Goal: Task Accomplishment & Management: Complete application form

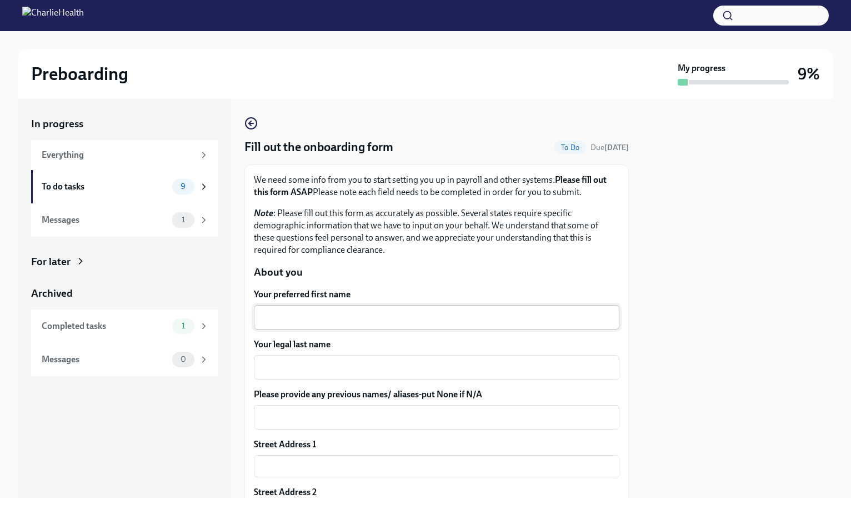
click at [298, 327] on div "x ​" at bounding box center [436, 317] width 365 height 24
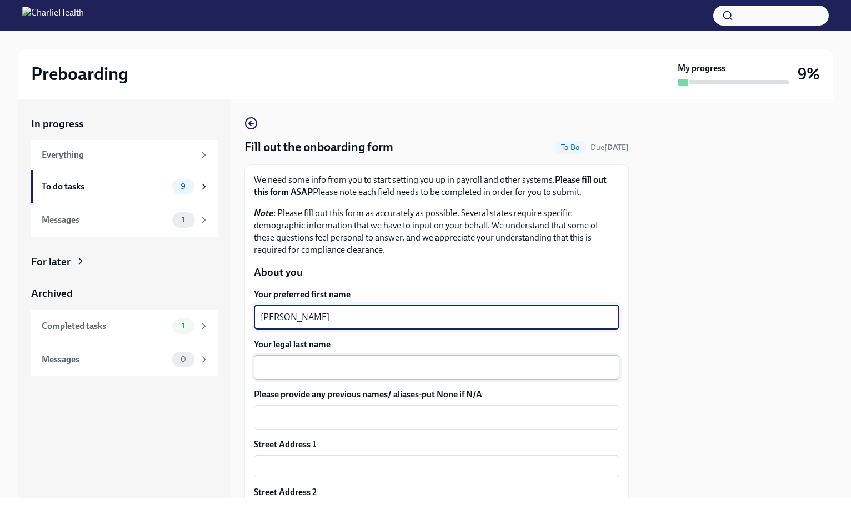
type textarea "[PERSON_NAME]"
click at [281, 367] on textarea "Your legal last name" at bounding box center [437, 366] width 352 height 13
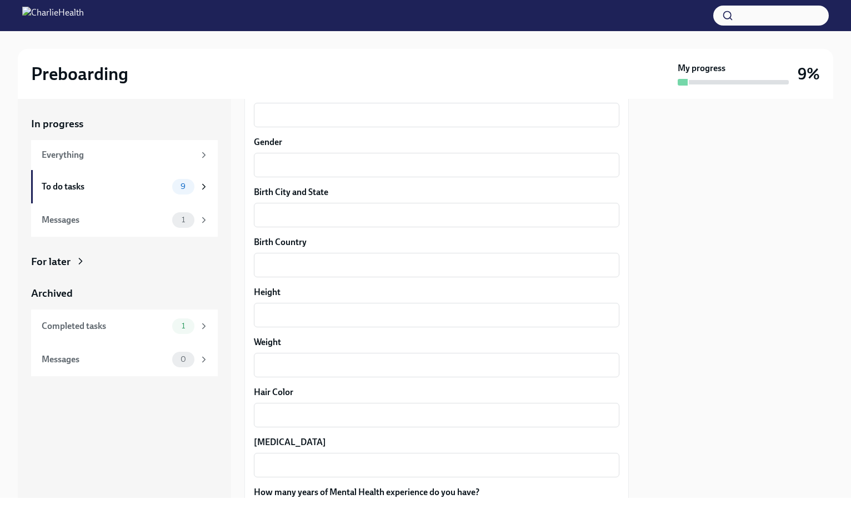
scroll to position [951, 0]
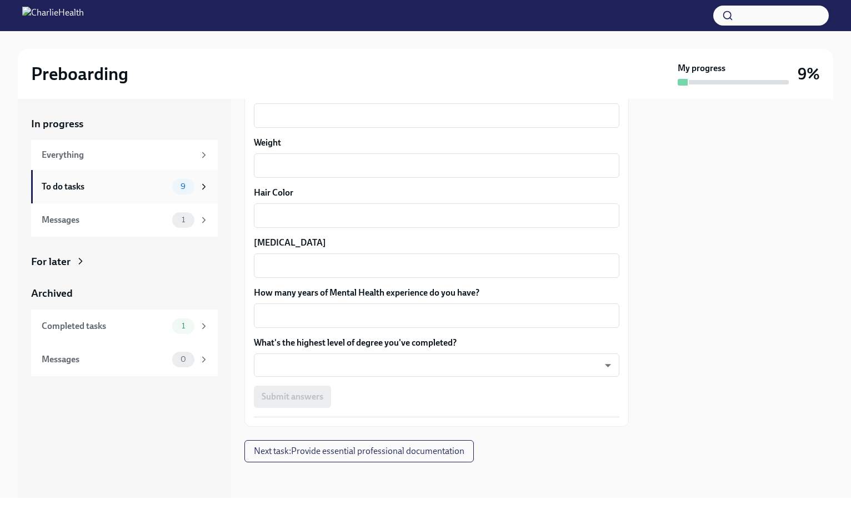
type textarea "[PERSON_NAME]"
click at [84, 186] on div "To do tasks" at bounding box center [105, 187] width 126 height 12
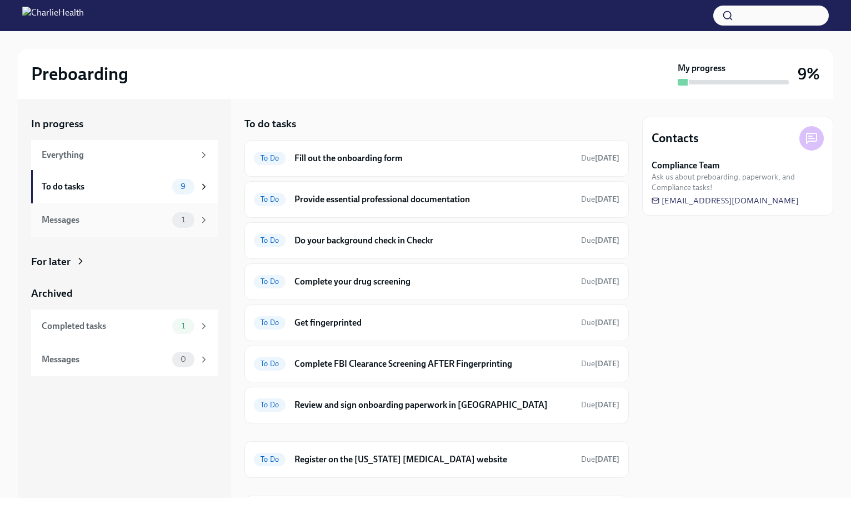
click at [129, 226] on div "Messages 1" at bounding box center [125, 220] width 167 height 16
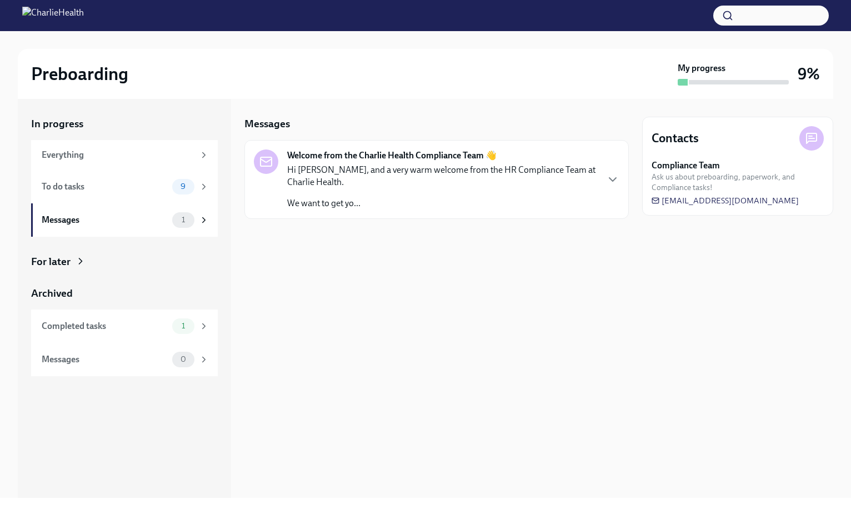
click at [347, 171] on p "Hi [PERSON_NAME], and a very warm welcome from the HR Compliance Team at Charli…" at bounding box center [442, 176] width 310 height 24
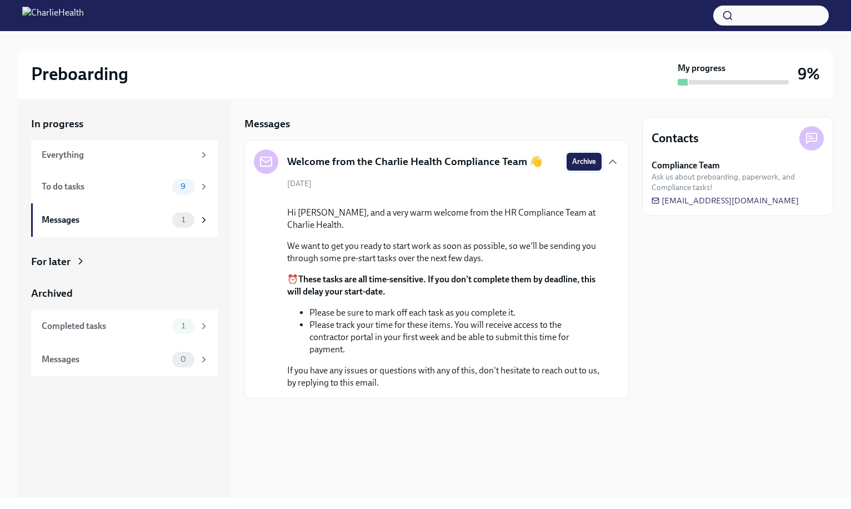
click at [584, 161] on span "Archive" at bounding box center [584, 161] width 24 height 11
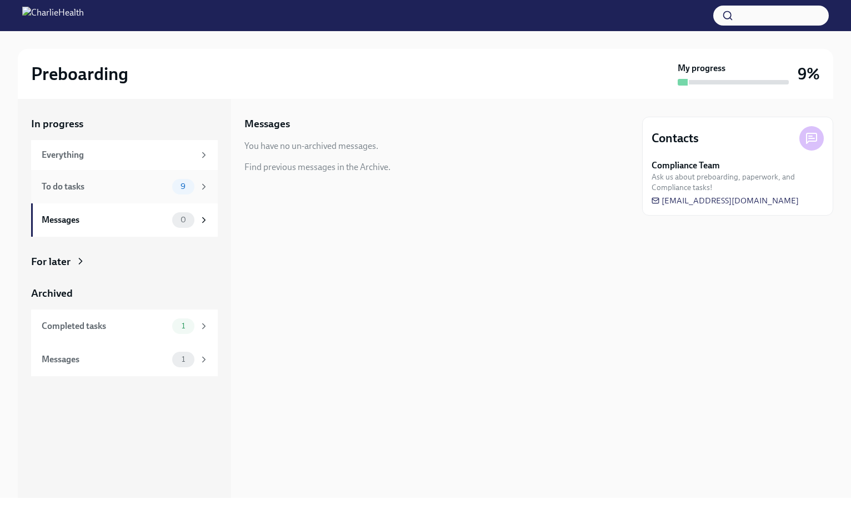
click at [82, 193] on div "To do tasks 9" at bounding box center [125, 187] width 167 height 16
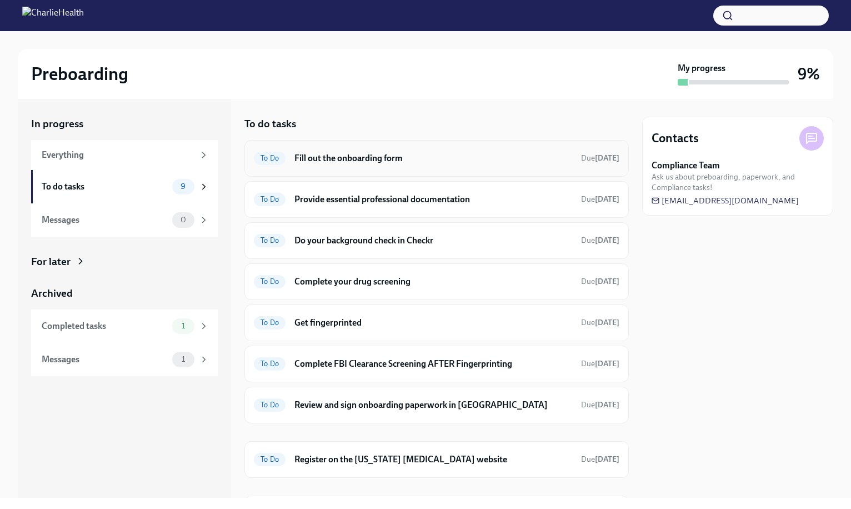
click at [543, 161] on h6 "Fill out the onboarding form" at bounding box center [433, 158] width 278 height 12
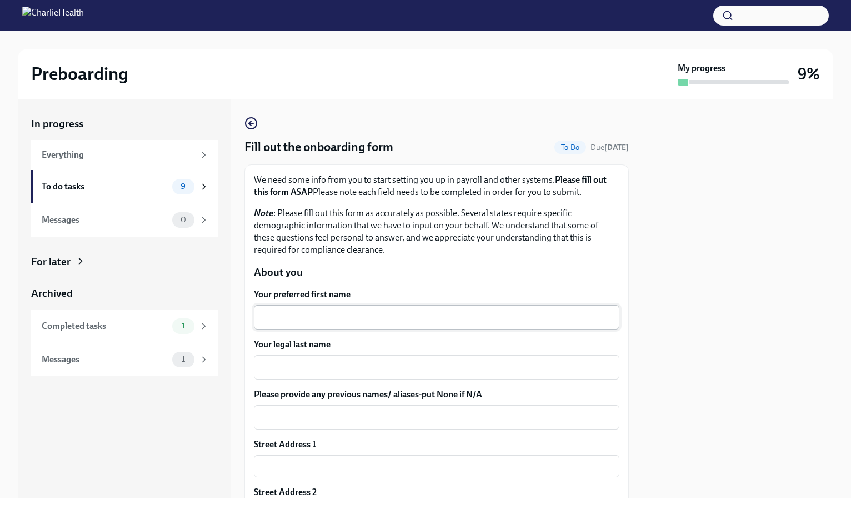
click at [266, 320] on textarea "Your preferred first name" at bounding box center [437, 316] width 352 height 13
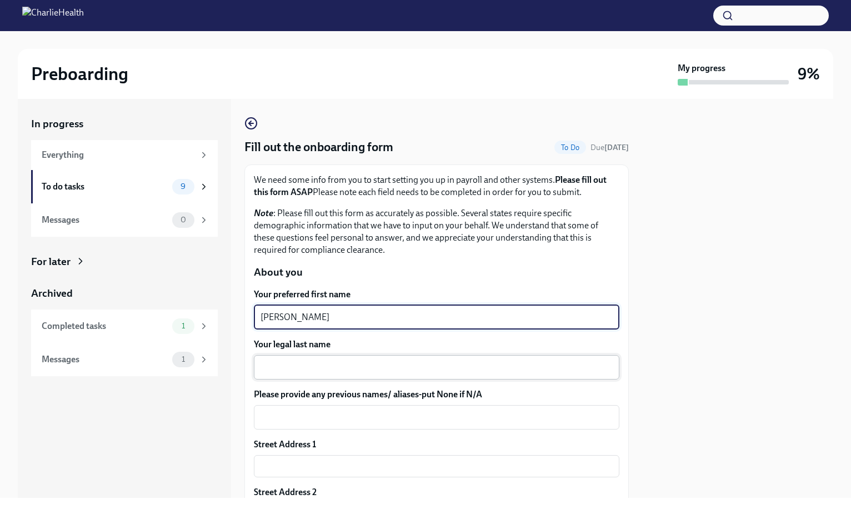
type textarea "[PERSON_NAME]"
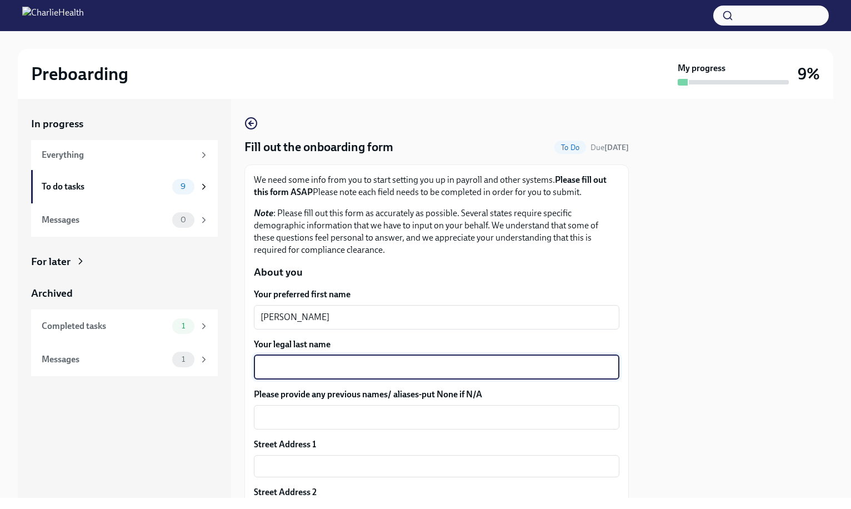
click at [277, 367] on textarea "Your legal last name" at bounding box center [437, 366] width 352 height 13
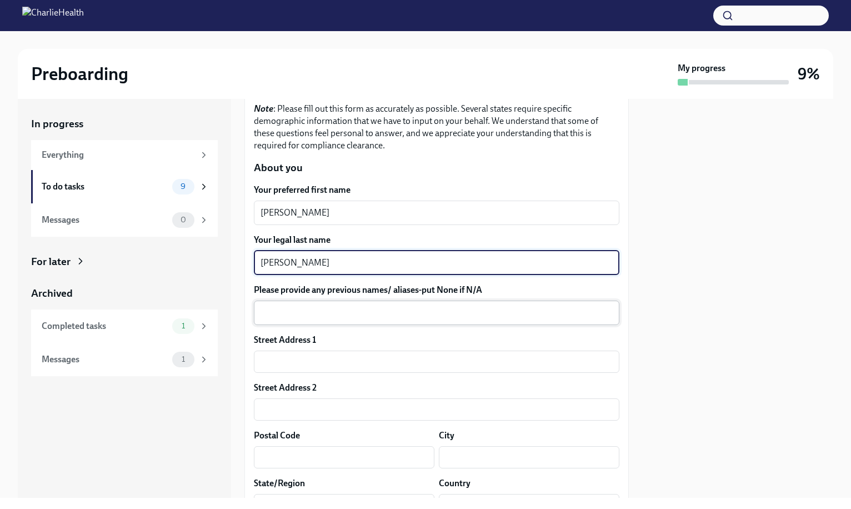
scroll to position [108, 0]
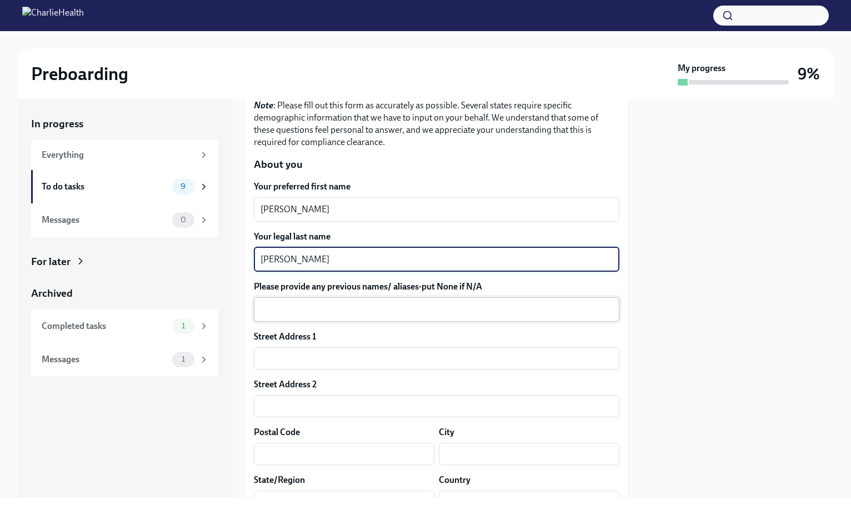
type textarea "[PERSON_NAME]"
click at [266, 309] on textarea "Please provide any previous names/ aliases-put None if N/A" at bounding box center [437, 309] width 352 height 13
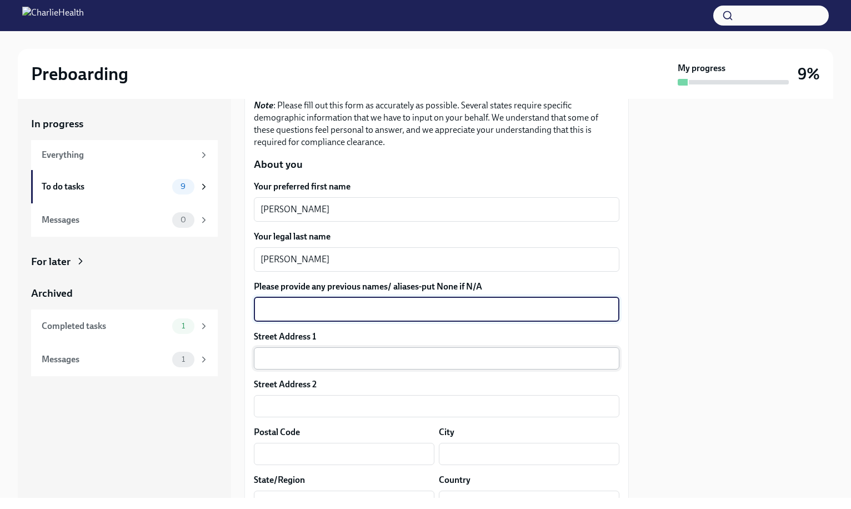
click at [275, 361] on input "text" at bounding box center [436, 358] width 365 height 22
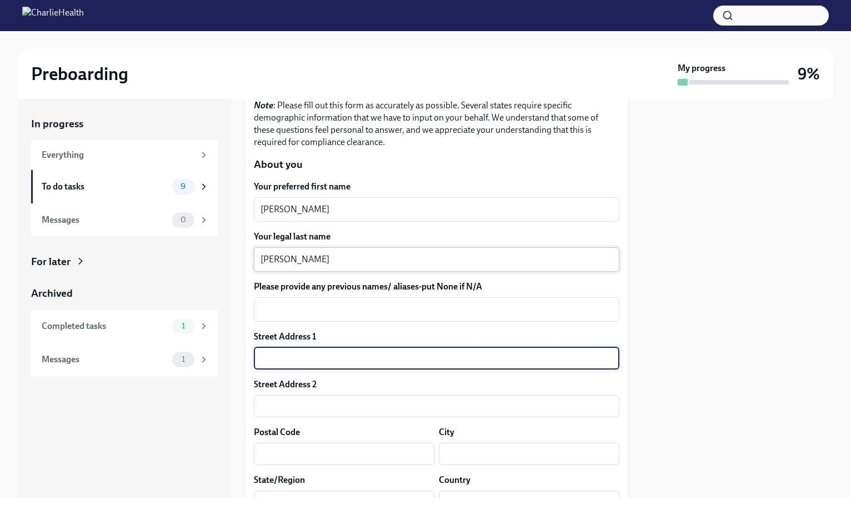
type input "[STREET_ADDRESS]"
type input "80219"
type input "[GEOGRAPHIC_DATA]"
type input "CO"
type input "US"
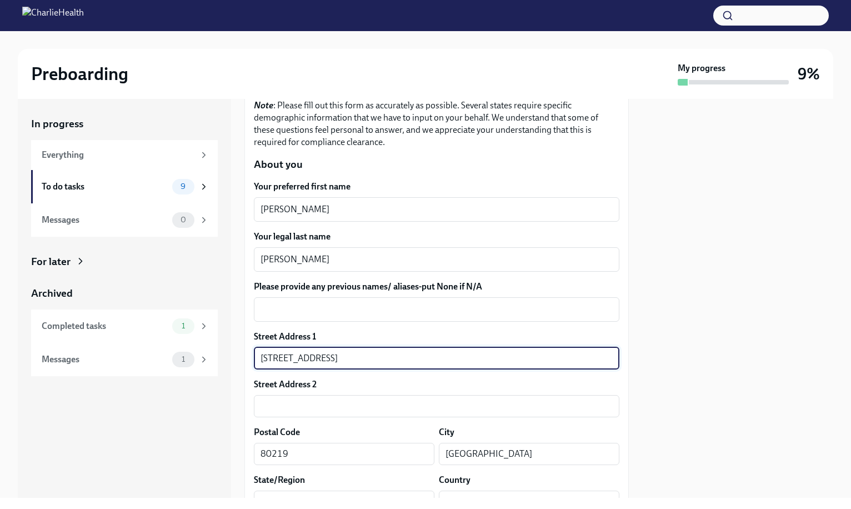
type input "[STREET_ADDRESS]"
click at [658, 375] on div at bounding box center [737, 298] width 191 height 399
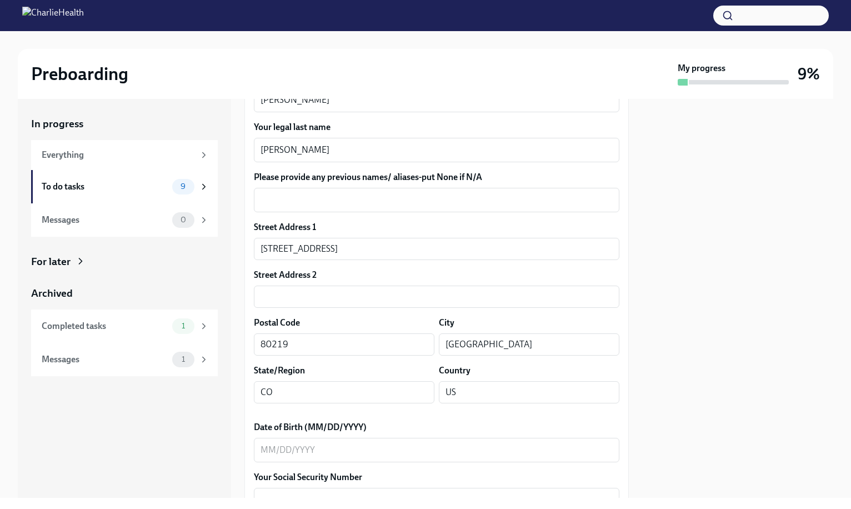
scroll to position [234, 0]
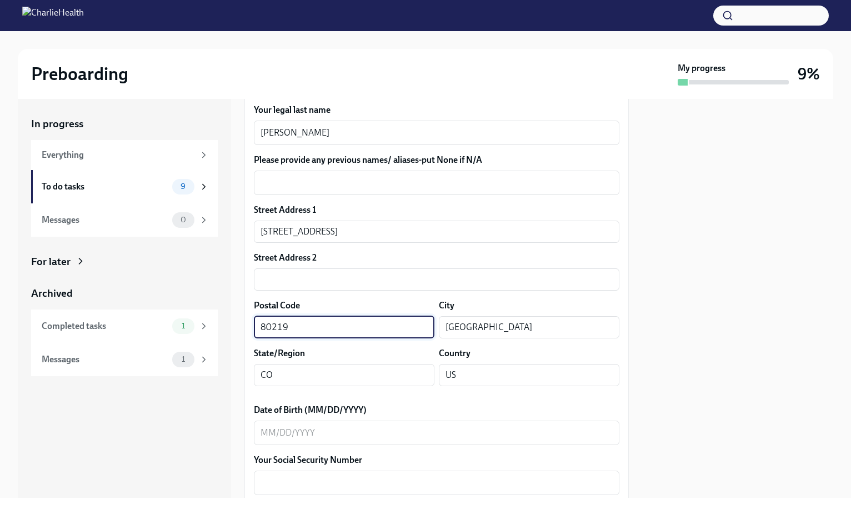
click at [315, 325] on input "80219" at bounding box center [344, 327] width 181 height 22
type input "80219"
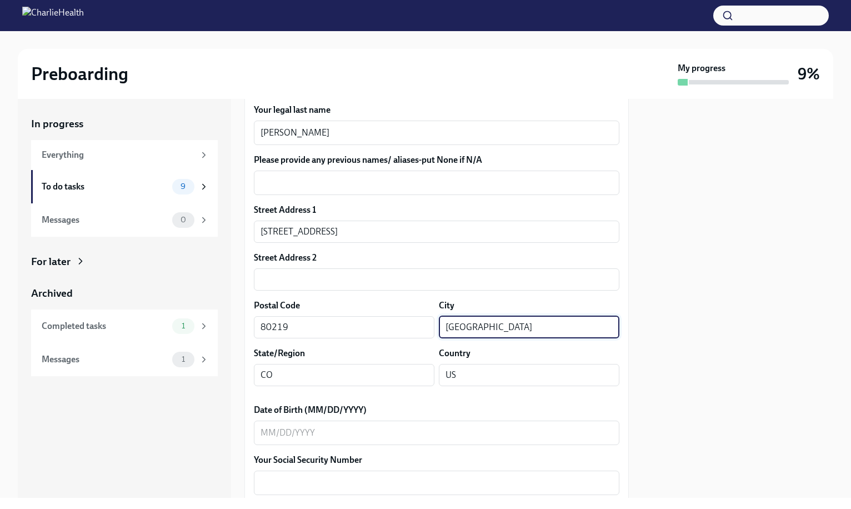
click at [480, 332] on input "[GEOGRAPHIC_DATA]" at bounding box center [529, 327] width 181 height 22
type input "[GEOGRAPHIC_DATA]"
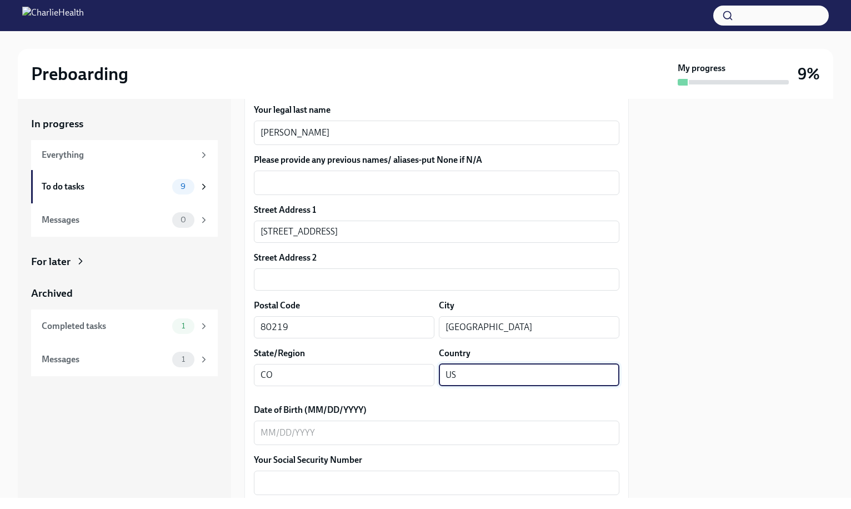
click at [473, 376] on input "US" at bounding box center [529, 375] width 181 height 22
type input "US"
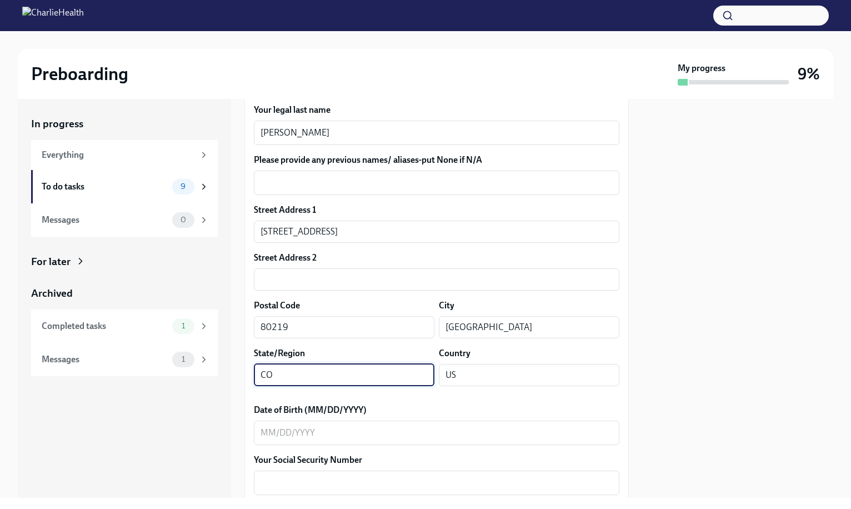
click at [288, 373] on input "CO" at bounding box center [344, 375] width 181 height 22
type input "CO"
click at [489, 420] on div "Date of Birth (MM/DD/YYYY) x ​" at bounding box center [436, 424] width 365 height 41
click at [287, 429] on textarea "Date of Birth (MM/DD/YYYY)" at bounding box center [437, 432] width 352 height 13
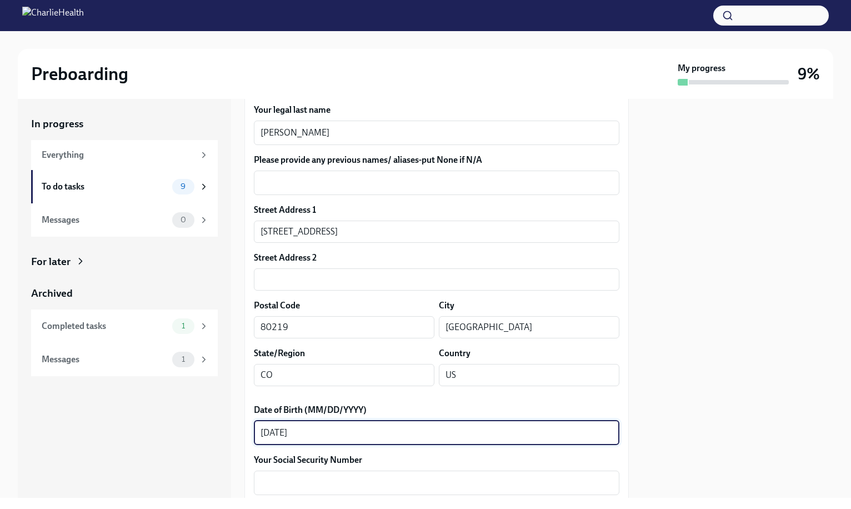
scroll to position [239, 0]
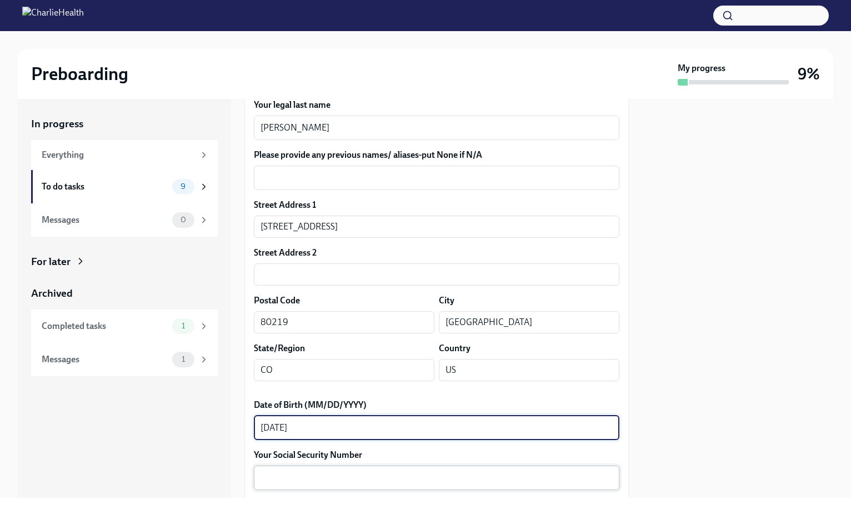
type textarea "[DATE]"
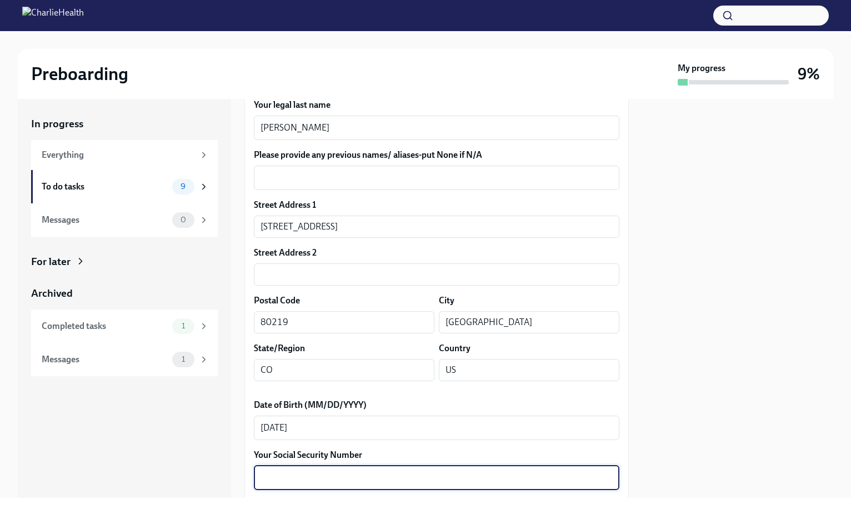
click at [279, 478] on textarea "Your Social Security Number" at bounding box center [437, 477] width 352 height 13
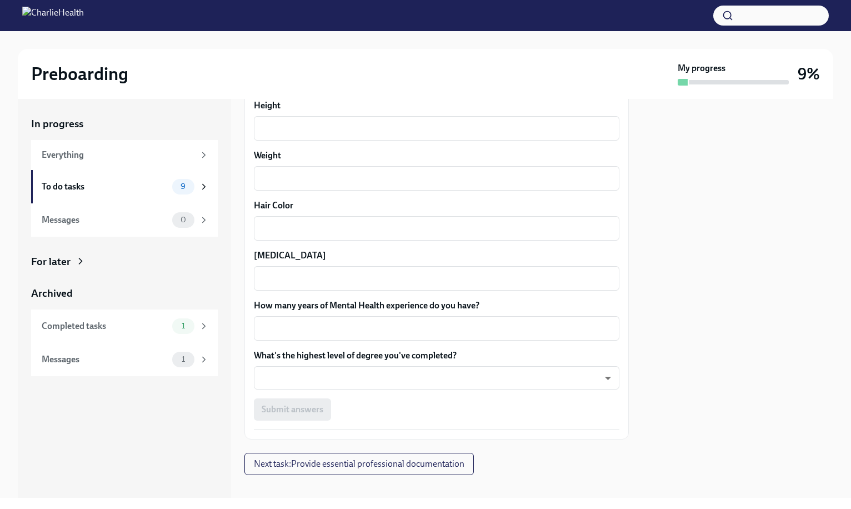
scroll to position [951, 0]
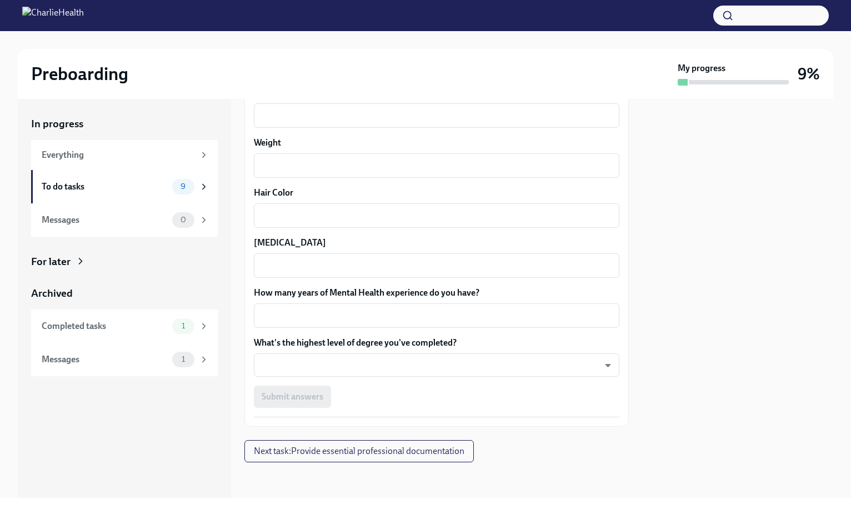
type textarea "067603307"
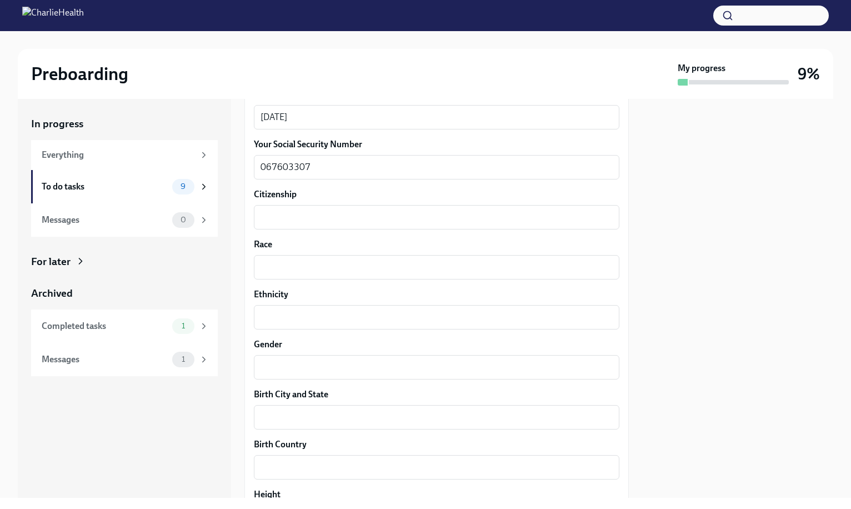
scroll to position [519, 0]
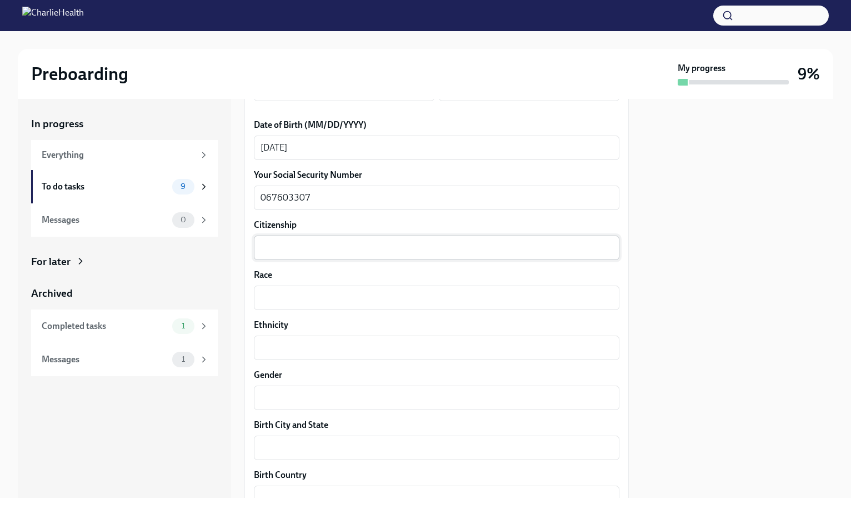
click at [269, 244] on textarea "Citizenship" at bounding box center [437, 247] width 352 height 13
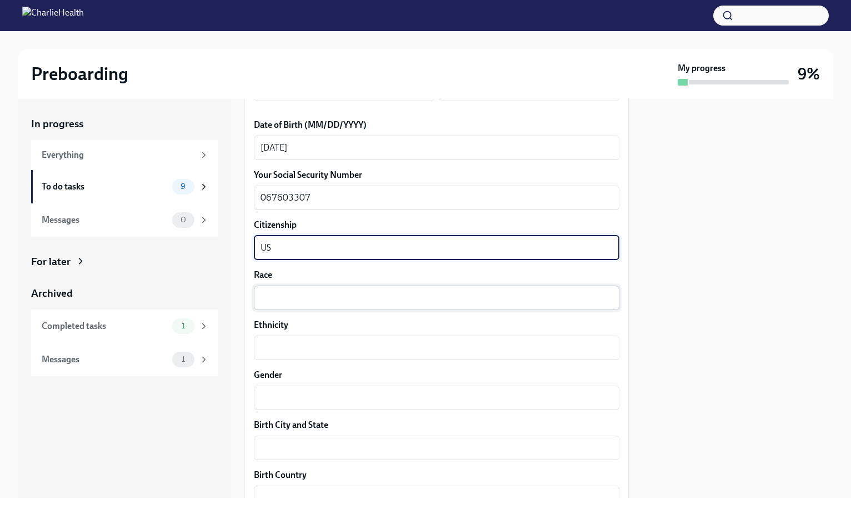
type textarea "US"
click at [278, 299] on textarea "Race" at bounding box center [437, 297] width 352 height 13
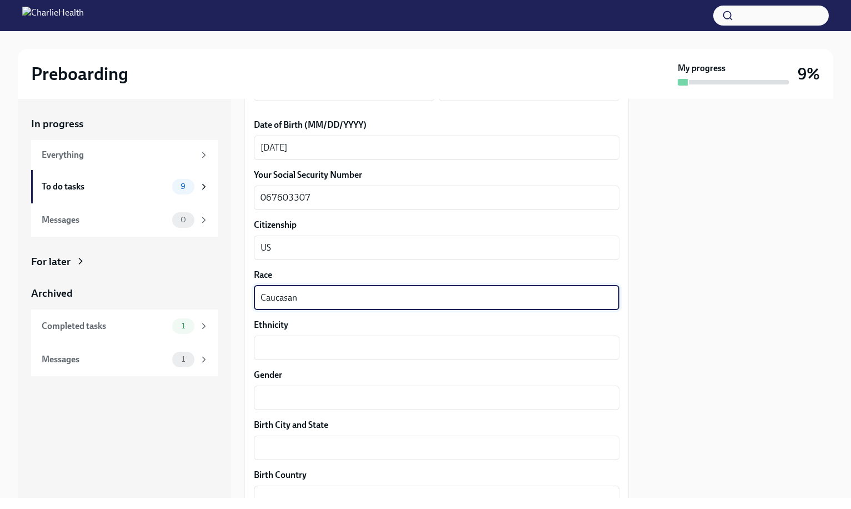
click at [278, 300] on textarea "Caucasan" at bounding box center [437, 297] width 352 height 13
type textarea "Caucasian"
click at [278, 348] on textarea "Ethnicity" at bounding box center [437, 347] width 352 height 13
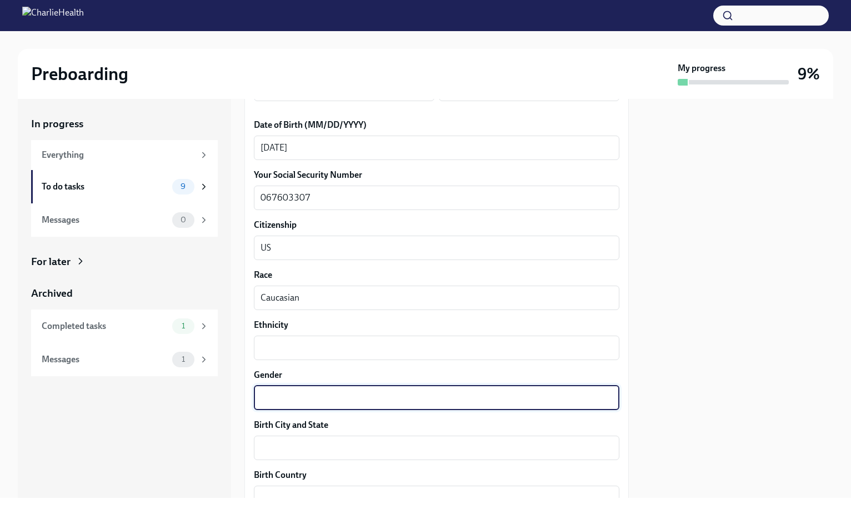
click at [293, 393] on textarea "Gender" at bounding box center [437, 397] width 352 height 13
type textarea "[DEMOGRAPHIC_DATA]"
click at [268, 349] on textarea "Ethnicity" at bounding box center [437, 347] width 352 height 13
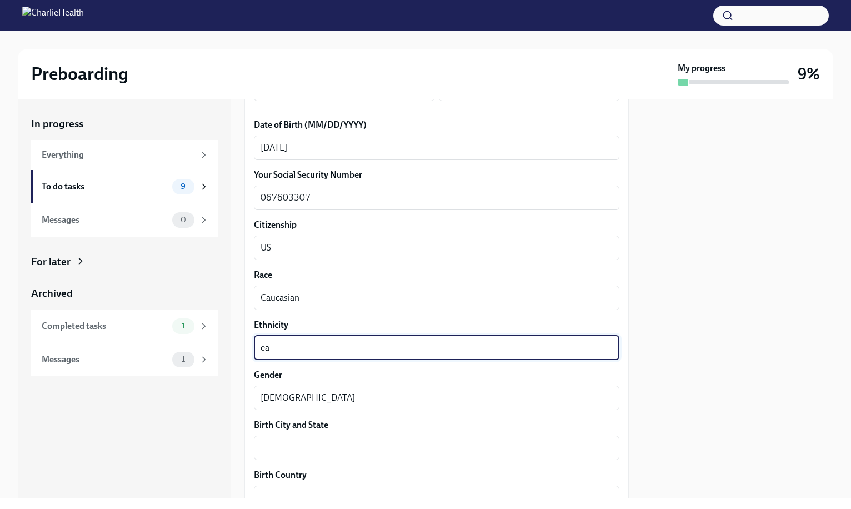
type textarea "e"
click at [384, 349] on textarea "european, german, english, scottirish" at bounding box center [437, 347] width 352 height 13
click at [415, 348] on textarea "european, german, english, scotch irish" at bounding box center [437, 347] width 352 height 13
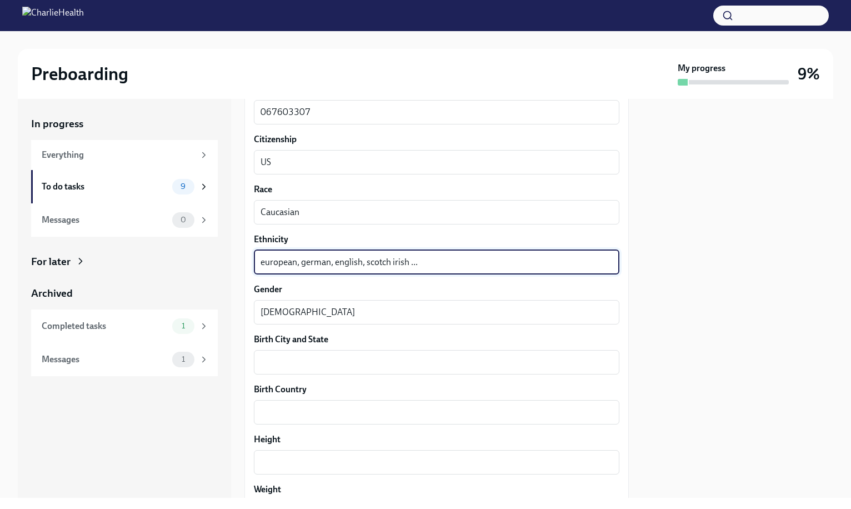
scroll to position [606, 0]
type textarea "european, german, english, scotch irish ..."
click at [270, 364] on textarea "Birth City and State" at bounding box center [437, 360] width 352 height 13
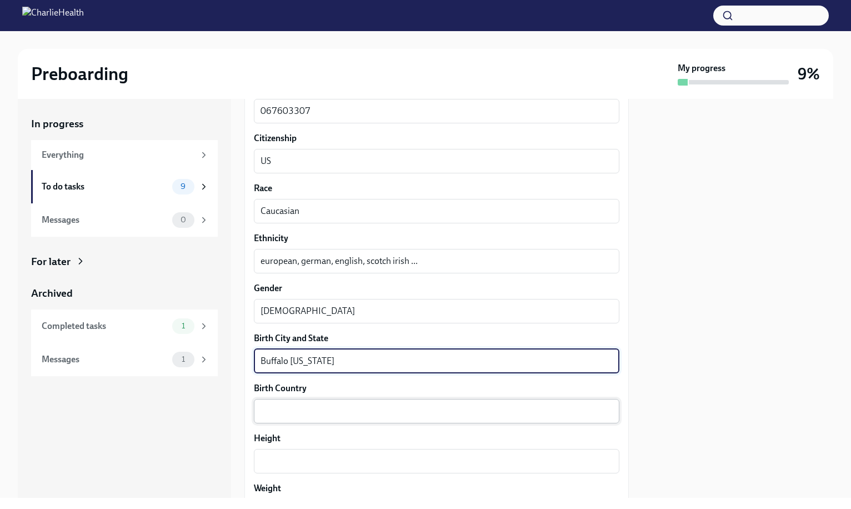
type textarea "Buffalo [US_STATE]"
click at [270, 411] on textarea "Birth Country" at bounding box center [437, 410] width 352 height 13
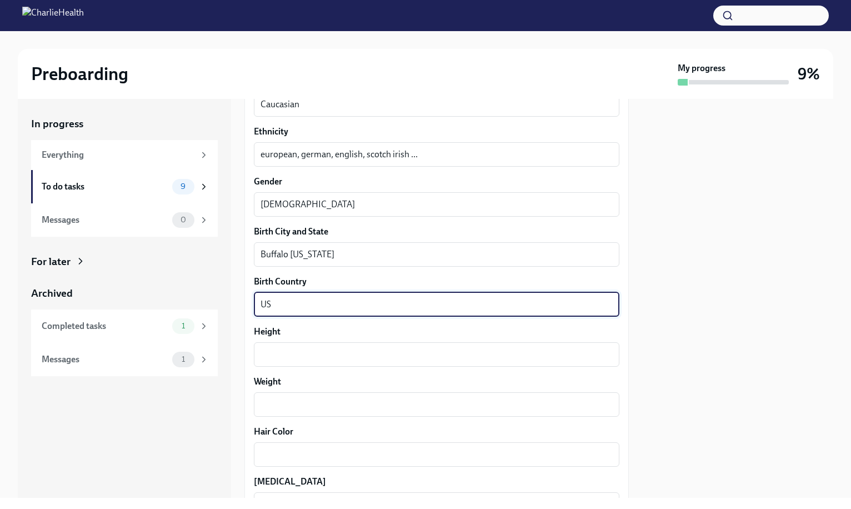
scroll to position [713, 0]
type textarea "US"
click at [275, 352] on textarea "Height" at bounding box center [437, 353] width 352 height 13
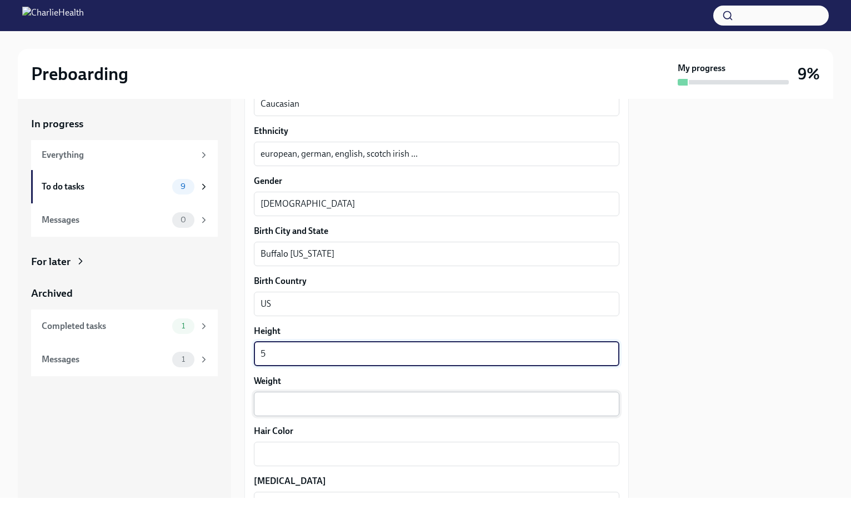
type textarea "5"
click at [278, 404] on textarea "Weight" at bounding box center [437, 403] width 352 height 13
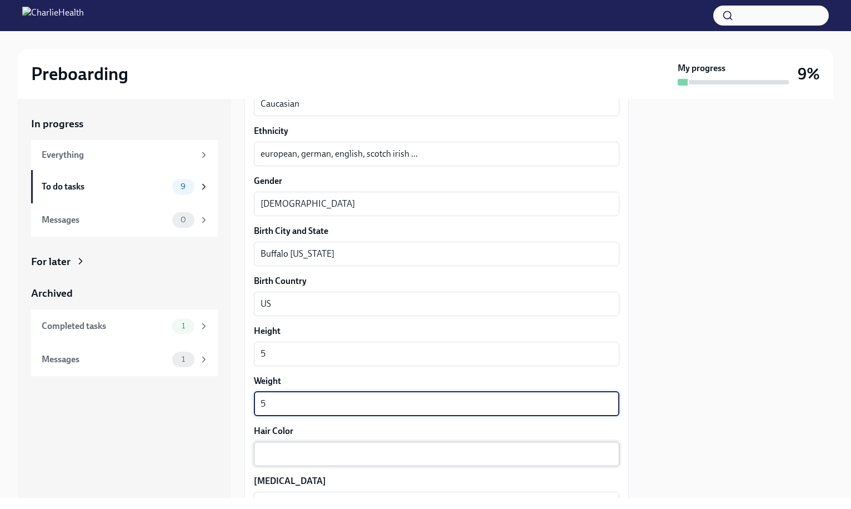
type textarea "5"
click at [278, 452] on textarea "Hair Color" at bounding box center [437, 453] width 352 height 13
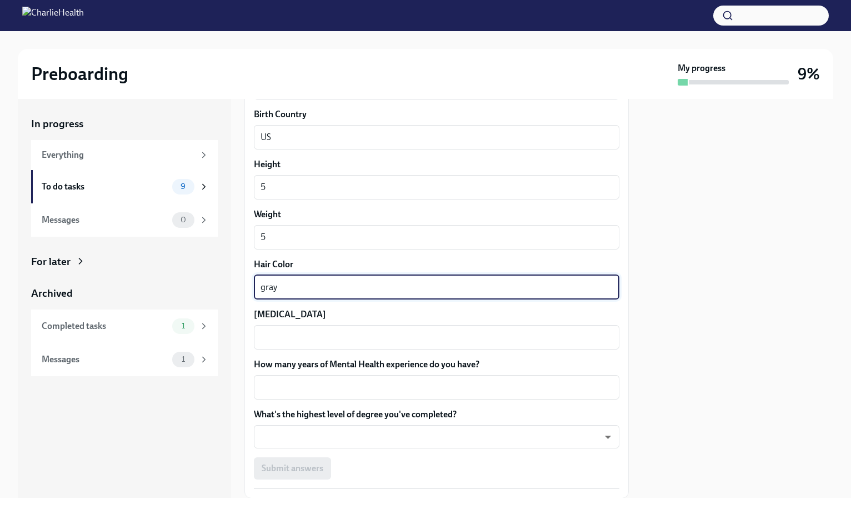
scroll to position [929, 0]
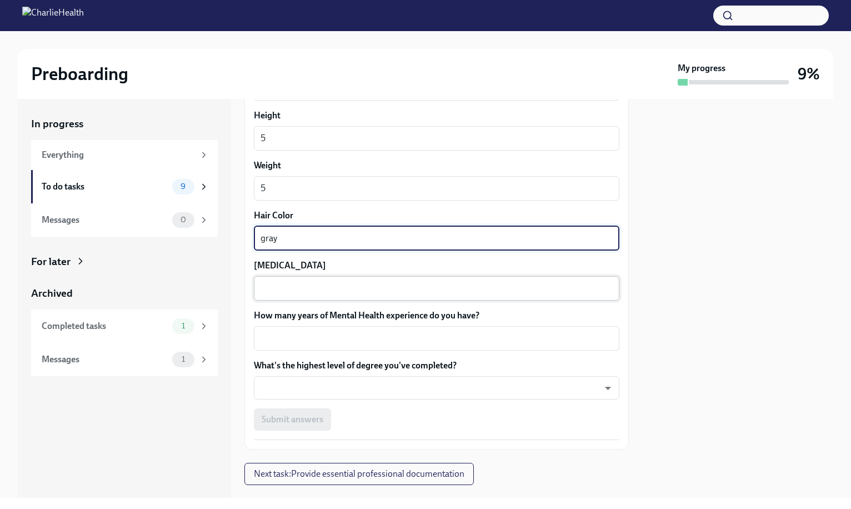
type textarea "gray"
click at [284, 295] on div "x ​" at bounding box center [436, 288] width 365 height 24
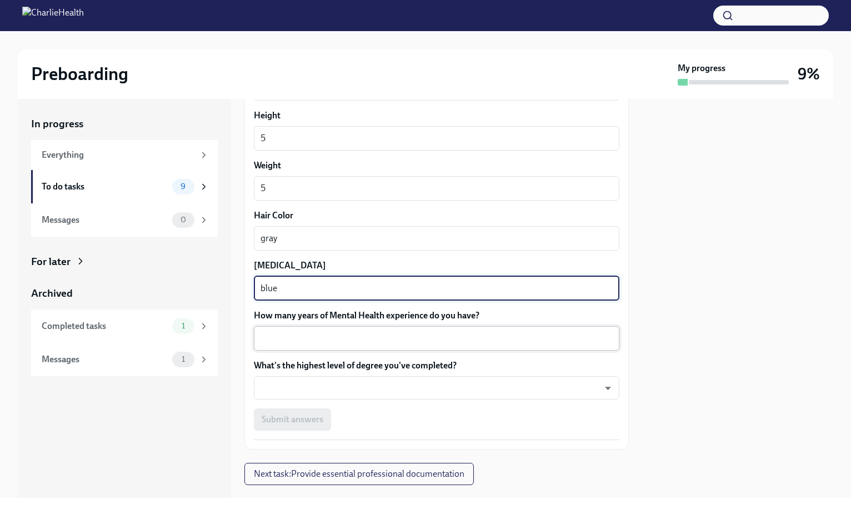
type textarea "blue"
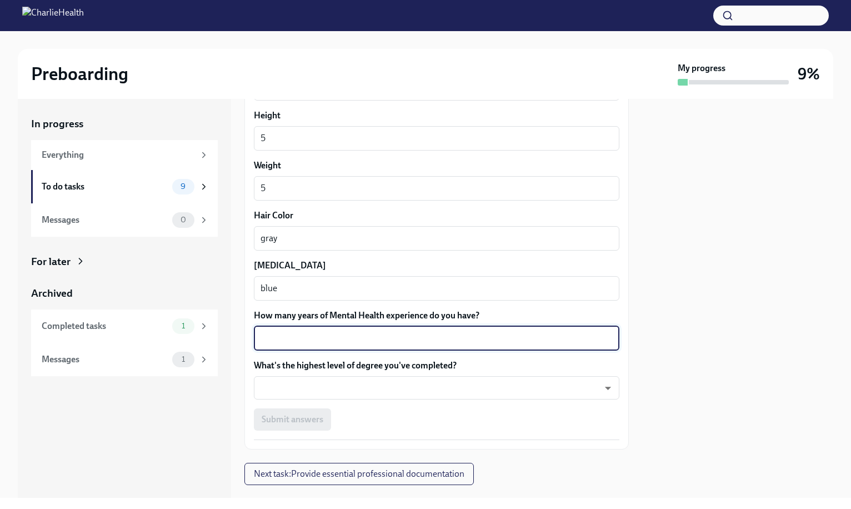
click at [288, 341] on textarea "How many years of Mental Health experience do you have?" at bounding box center [437, 338] width 352 height 13
type textarea "25"
click at [279, 386] on body "Preboarding My progress 9% In progress Everything To do tasks 9 Messages 0 For …" at bounding box center [425, 254] width 851 height 509
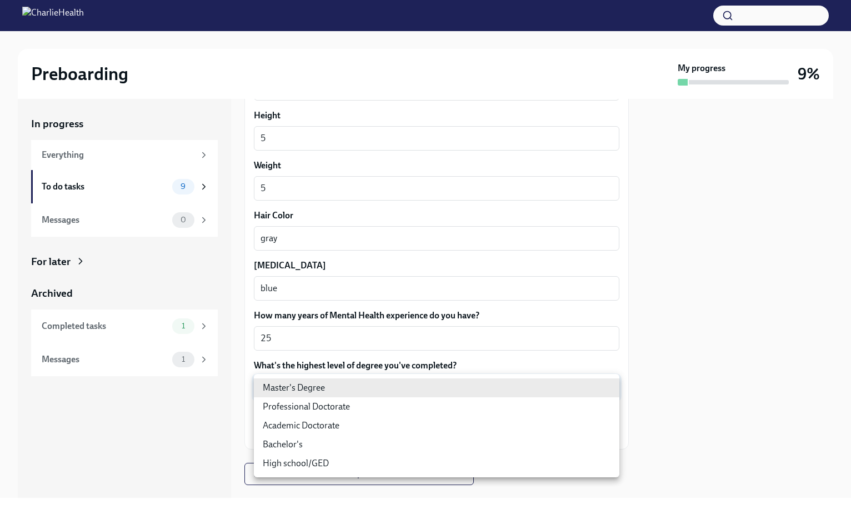
click at [279, 386] on li "Master's Degree" at bounding box center [436, 387] width 365 height 19
type input "2vBr-ghkD"
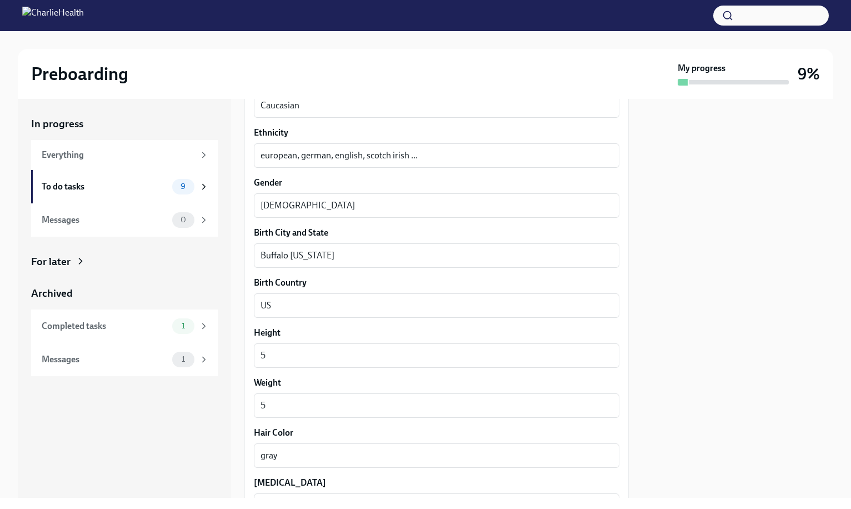
scroll to position [951, 0]
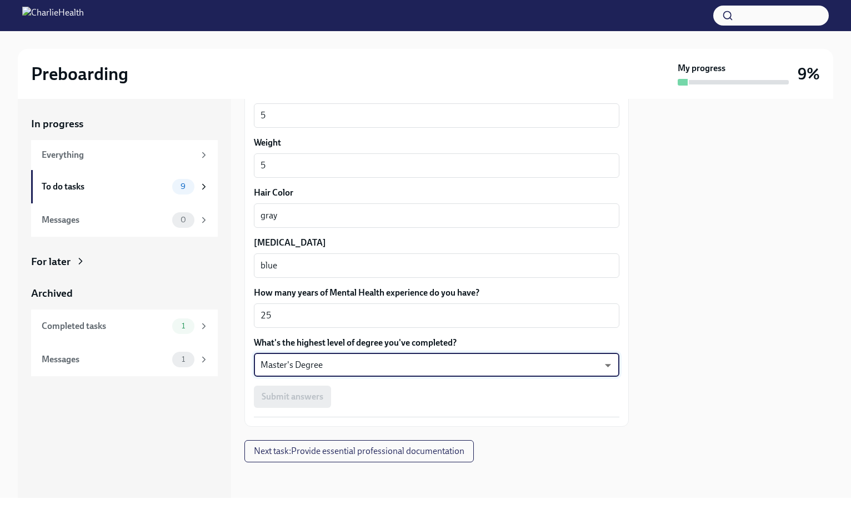
click at [300, 397] on div "Submit answers" at bounding box center [436, 396] width 365 height 22
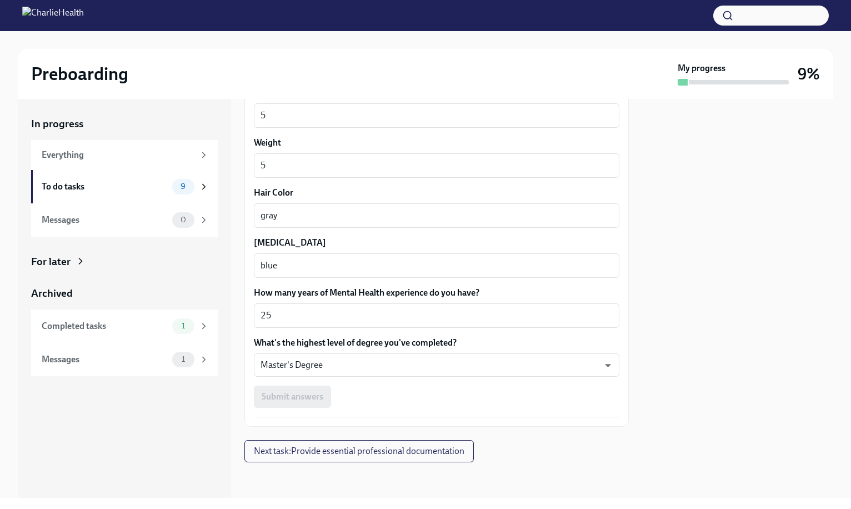
click at [300, 397] on div "Submit answers" at bounding box center [436, 396] width 365 height 22
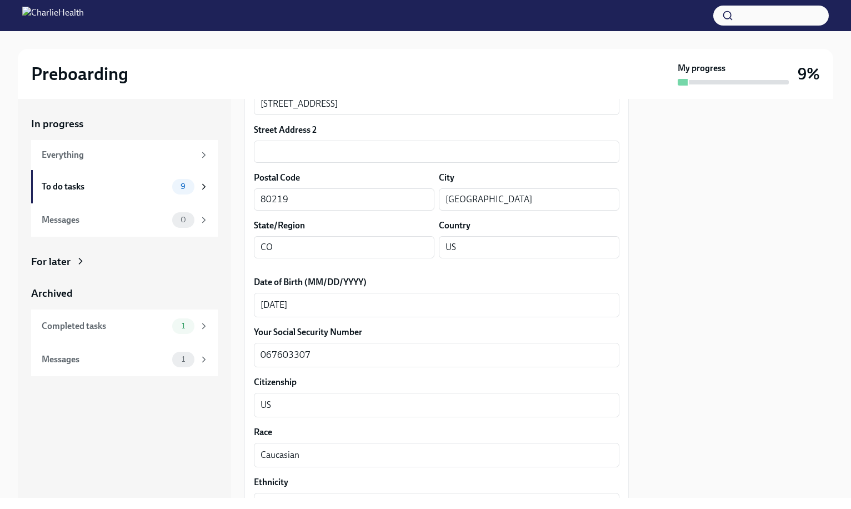
scroll to position [0, 0]
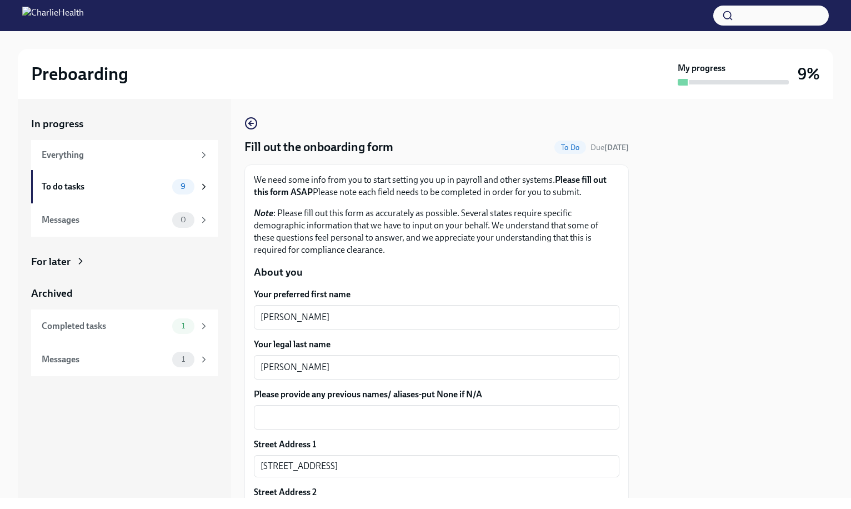
click at [365, 207] on div "We need some info from you to start setting you up in payroll and other systems…" at bounding box center [436, 215] width 365 height 82
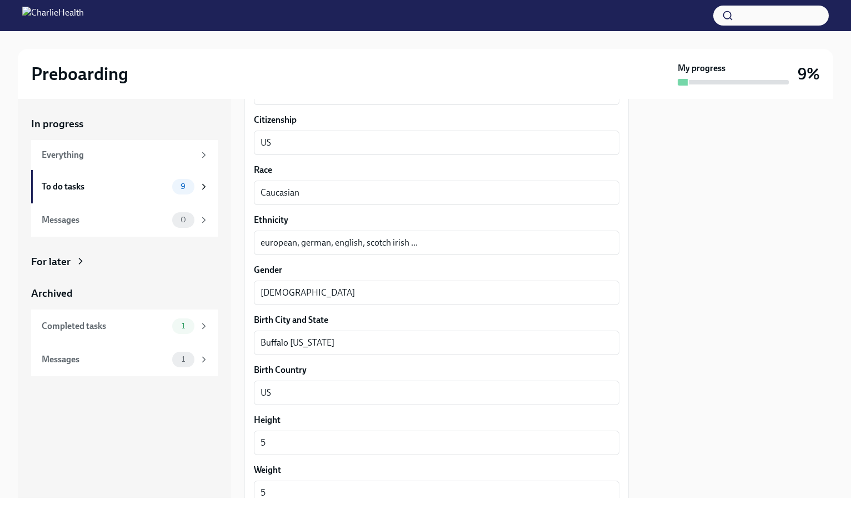
scroll to position [951, 0]
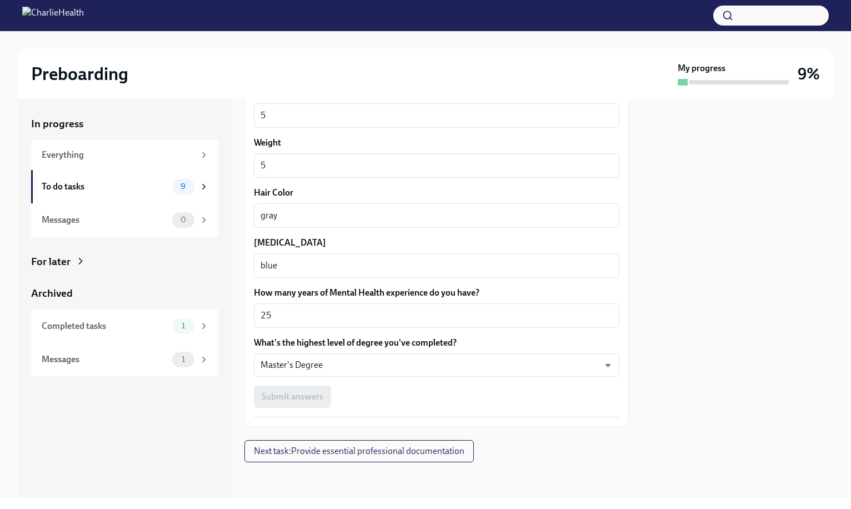
click at [303, 395] on div "Submit answers" at bounding box center [436, 396] width 365 height 22
click at [344, 449] on span "Next task : Provide essential professional documentation" at bounding box center [359, 450] width 211 height 11
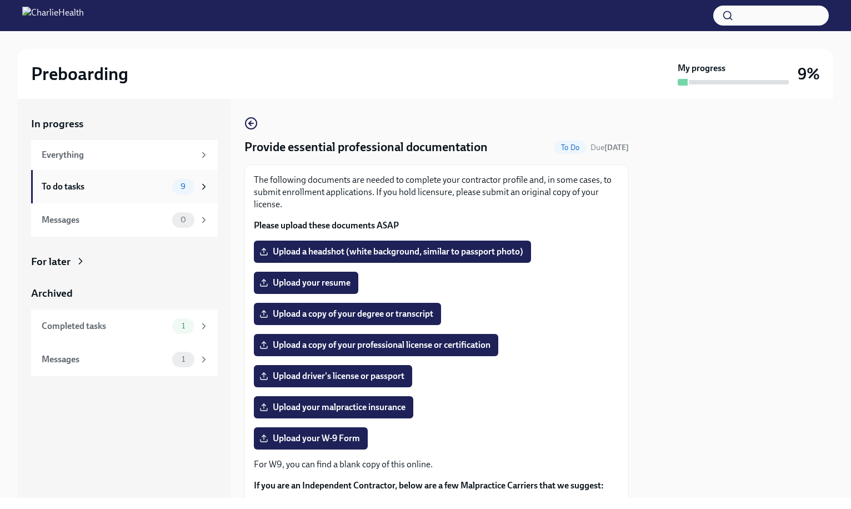
click at [194, 186] on div "9" at bounding box center [183, 187] width 22 height 16
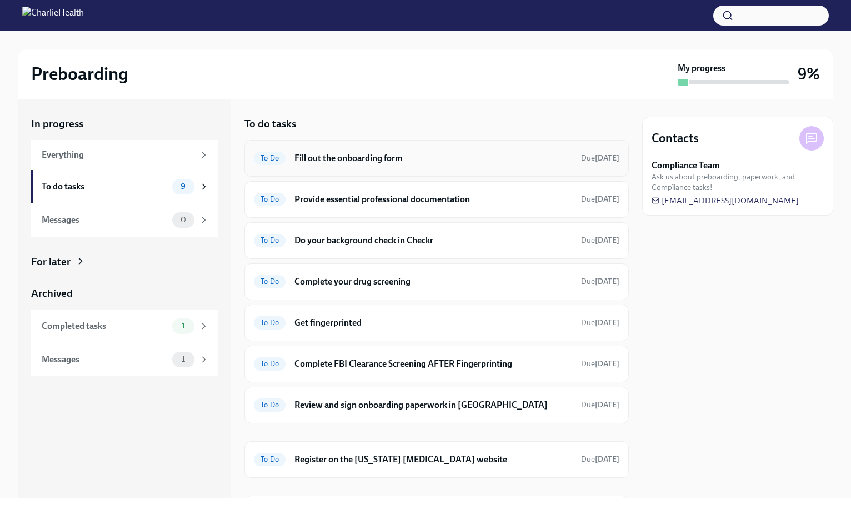
click at [402, 161] on h6 "Fill out the onboarding form" at bounding box center [433, 158] width 278 height 12
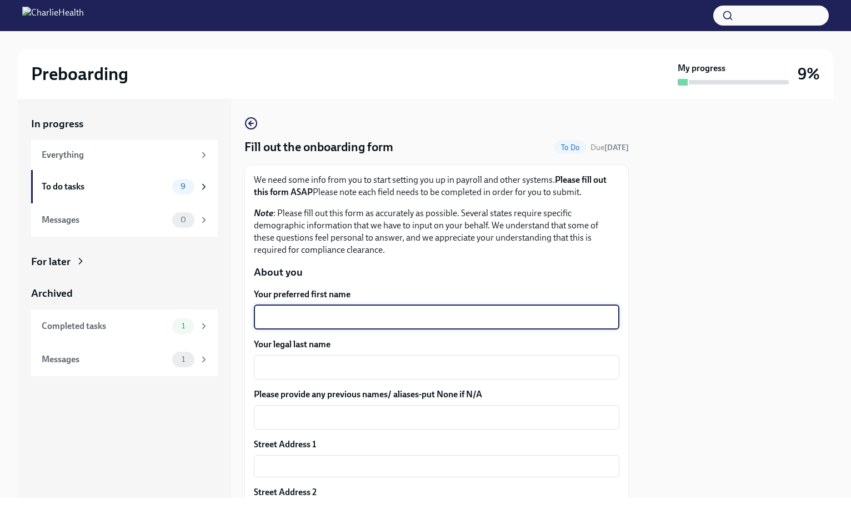
click at [279, 315] on textarea "Your preferred first name" at bounding box center [437, 316] width 352 height 13
type textarea "[PERSON_NAME]"
click at [283, 367] on textarea "Your legal last name" at bounding box center [437, 366] width 352 height 13
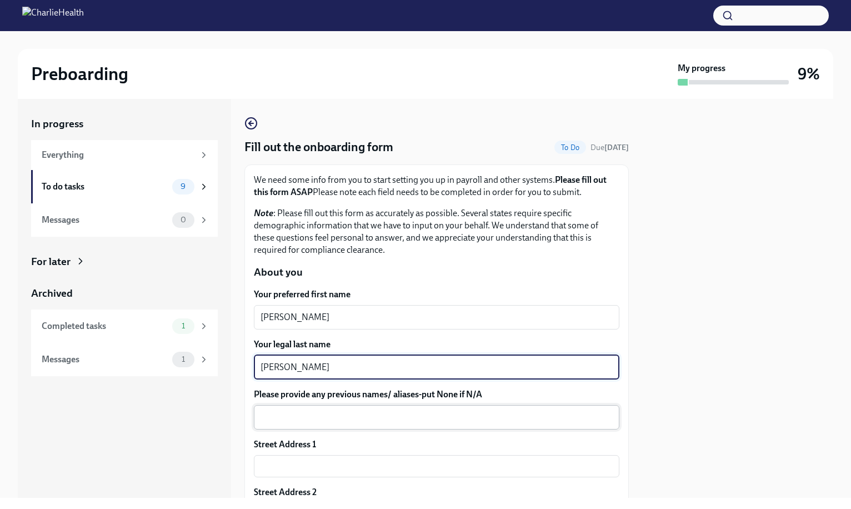
type textarea "[PERSON_NAME]"
click at [287, 419] on textarea "Please provide any previous names/ aliases-put None if N/A" at bounding box center [437, 416] width 352 height 13
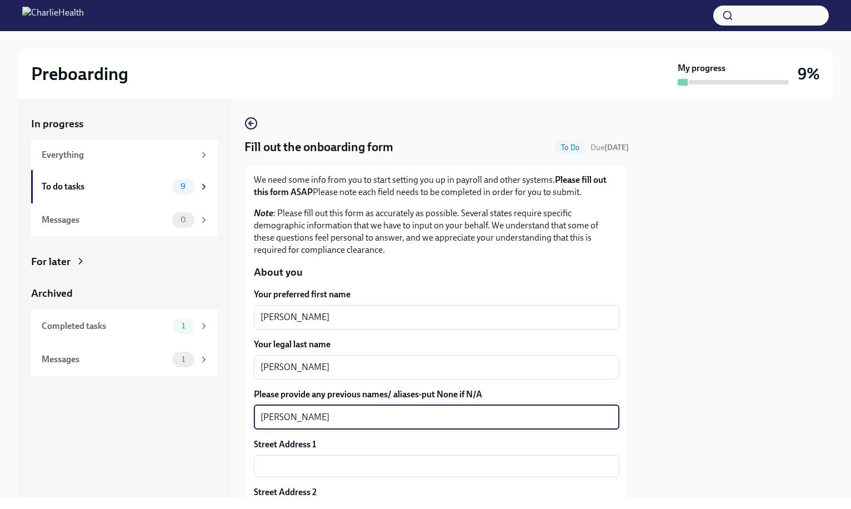
click at [261, 416] on textarea "[PERSON_NAME]" at bounding box center [437, 416] width 352 height 13
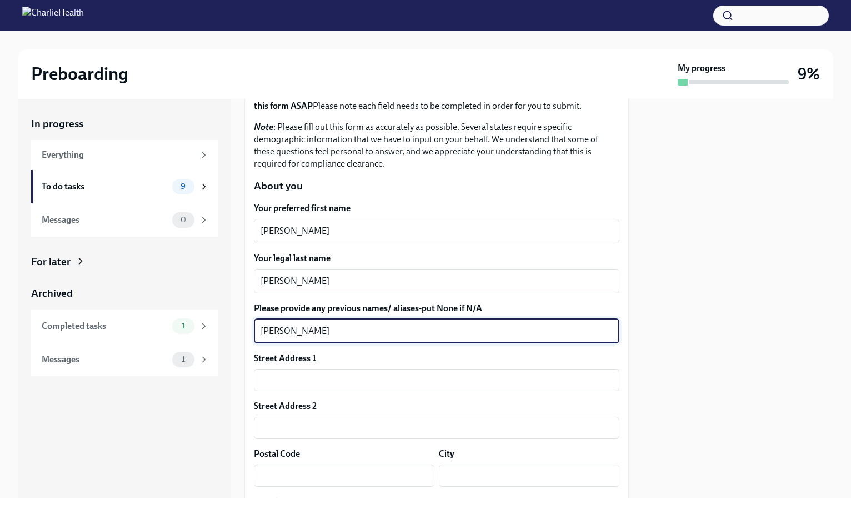
scroll to position [97, 0]
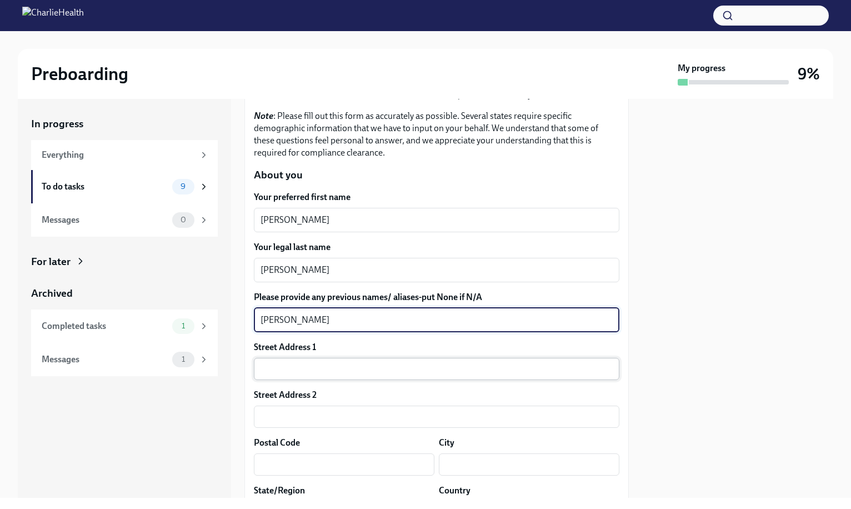
type textarea "[PERSON_NAME]"
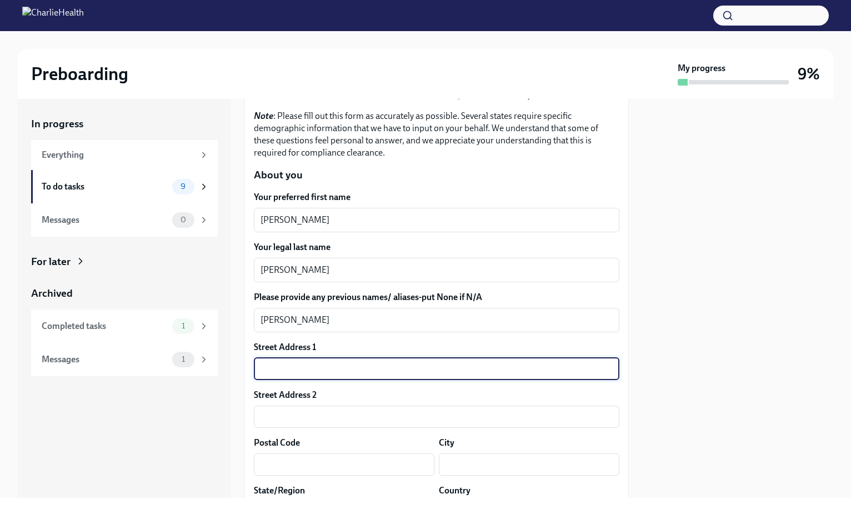
click at [267, 371] on input "text" at bounding box center [436, 369] width 365 height 22
type input "[STREET_ADDRESS]"
type input "80219"
type input "[GEOGRAPHIC_DATA]"
type input "CO"
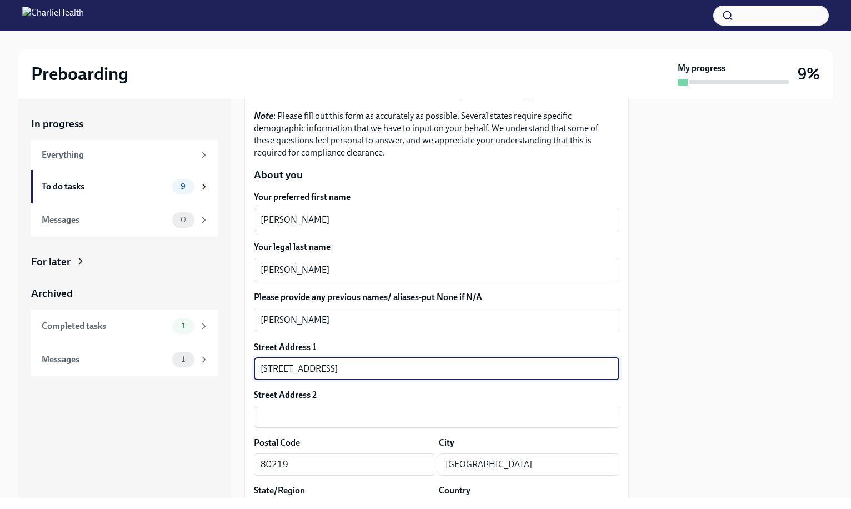
type input "US"
type input "[STREET_ADDRESS]"
click at [299, 465] on input "80219" at bounding box center [344, 464] width 181 height 22
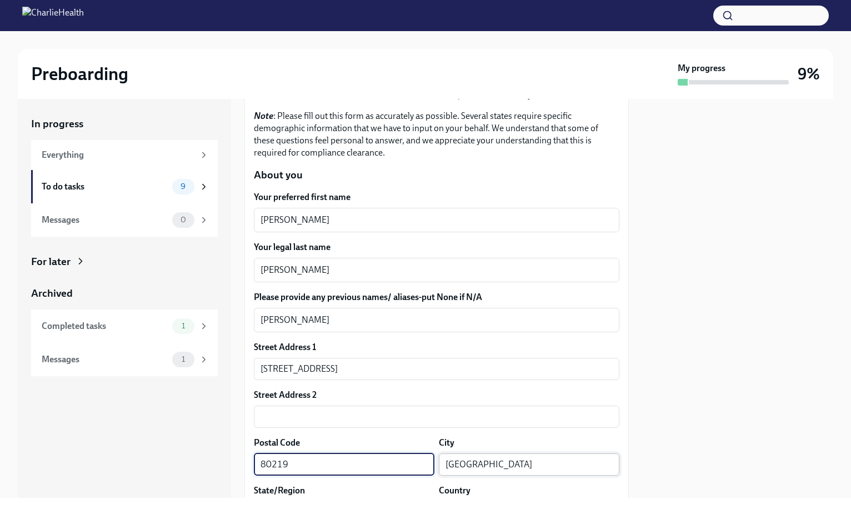
type input "80219"
click at [493, 465] on input "[GEOGRAPHIC_DATA]" at bounding box center [529, 464] width 181 height 22
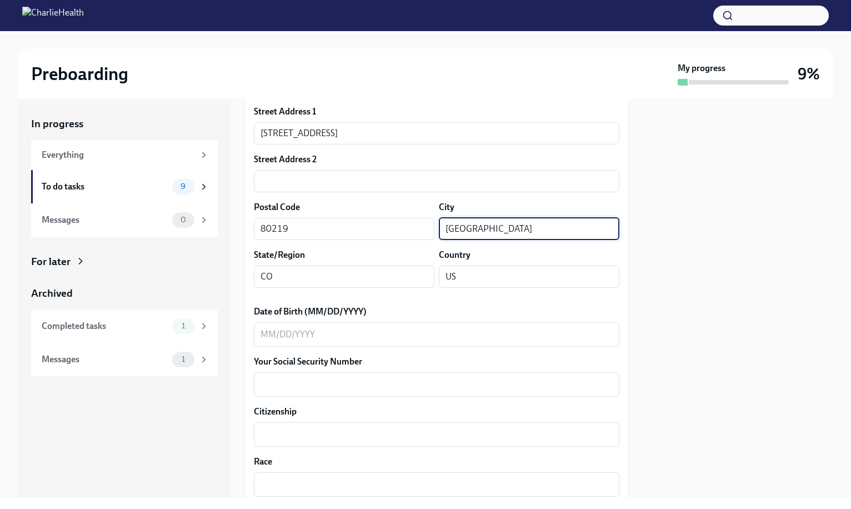
scroll to position [332, 0]
type input "[GEOGRAPHIC_DATA]"
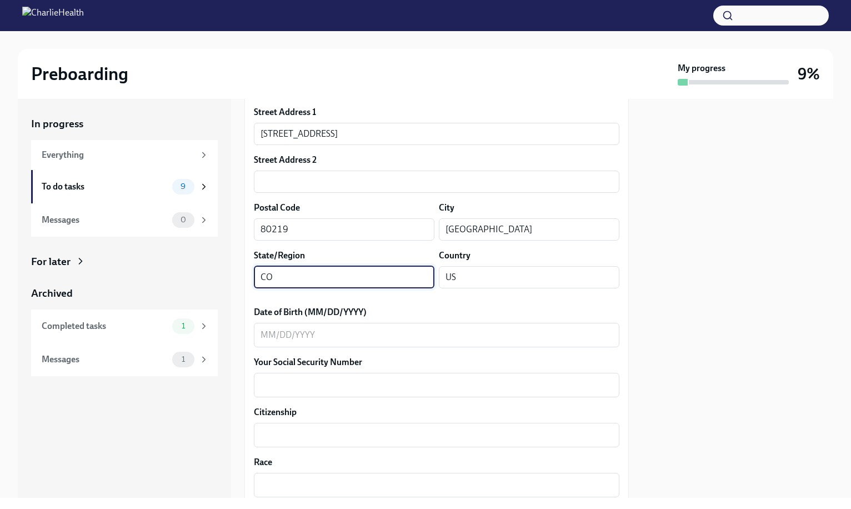
click at [273, 278] on input "CO" at bounding box center [344, 277] width 181 height 22
type input "CO"
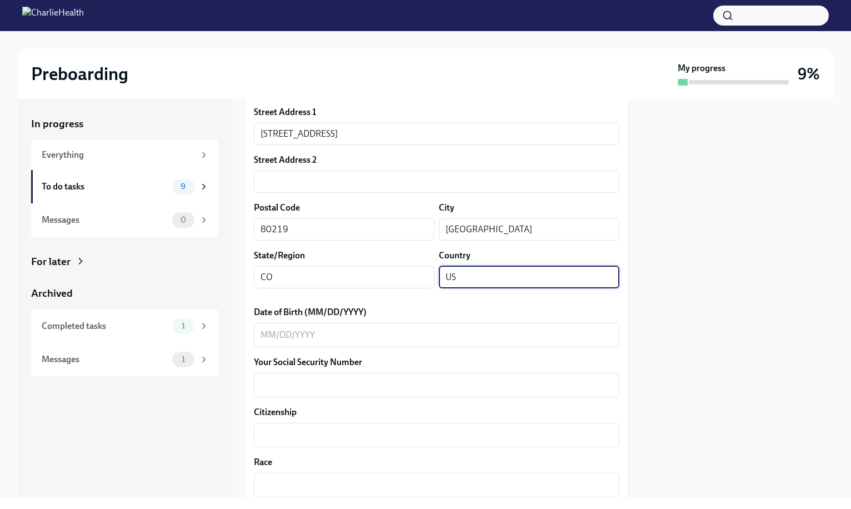
click at [472, 281] on input "US" at bounding box center [529, 277] width 181 height 22
type input "US"
click at [275, 335] on textarea "Date of Birth (MM/DD/YYYY)" at bounding box center [437, 334] width 352 height 13
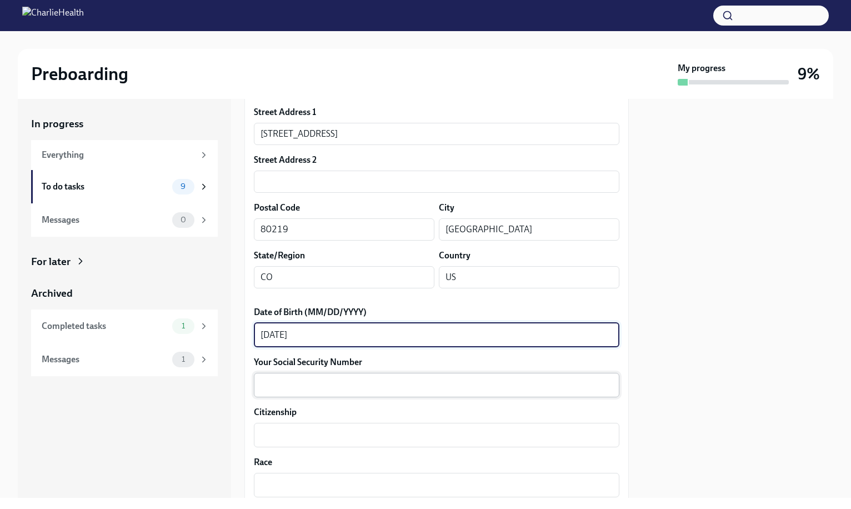
type textarea "[DATE]"
click at [271, 379] on textarea "Your Social Security Number" at bounding box center [437, 384] width 352 height 13
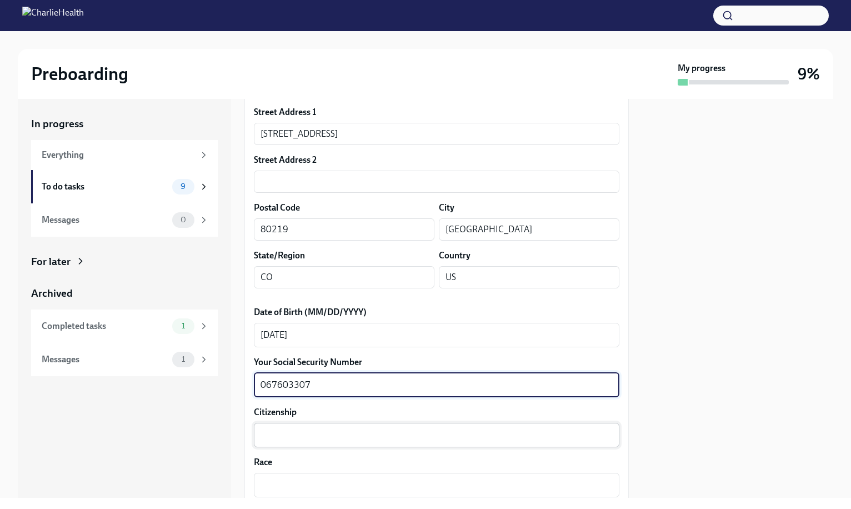
type textarea "067603307"
click at [274, 434] on textarea "Citizenship" at bounding box center [437, 434] width 352 height 13
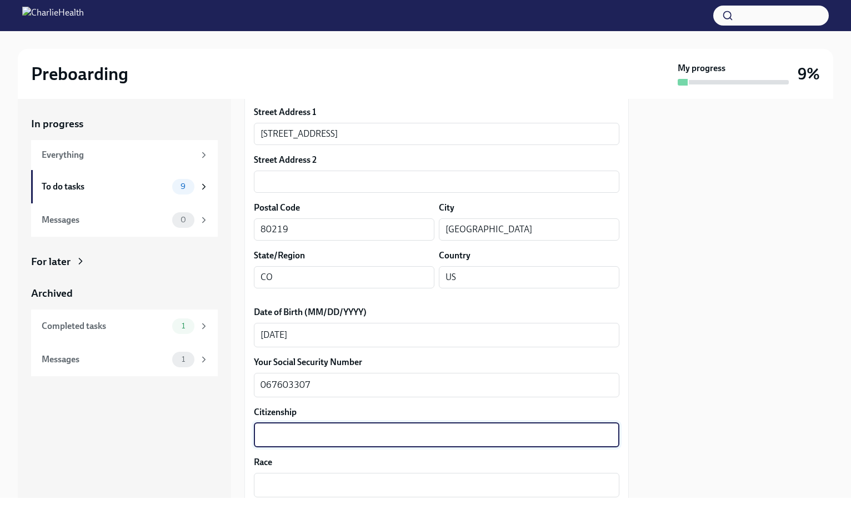
scroll to position [468, 0]
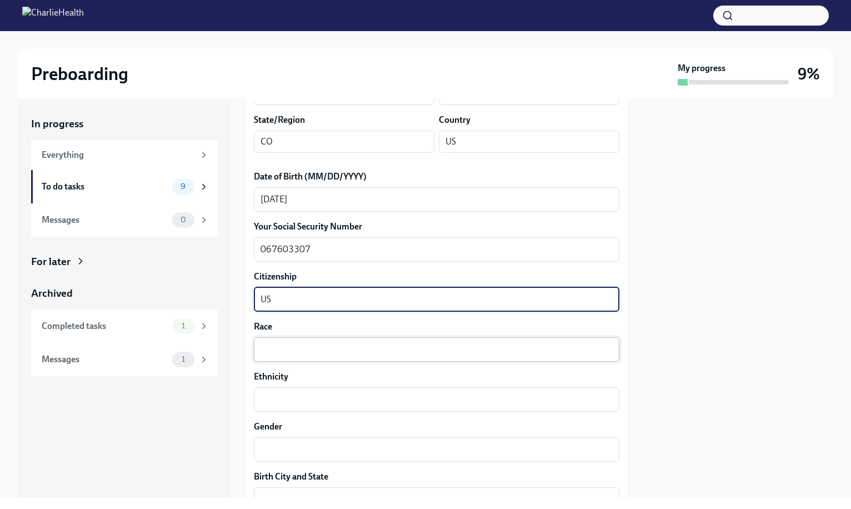
type textarea "US"
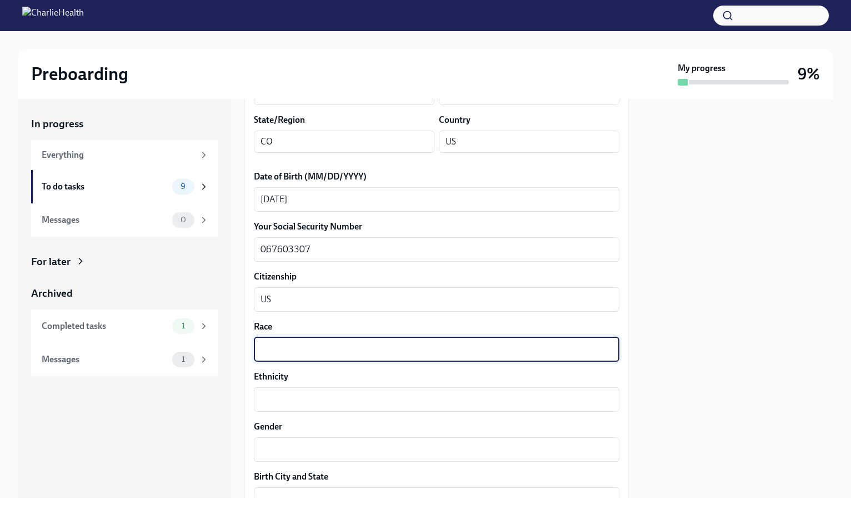
click at [277, 350] on textarea "Race" at bounding box center [437, 349] width 352 height 13
click at [272, 351] on textarea "Caucasan" at bounding box center [437, 349] width 352 height 13
type textarea "Caucasian"
click at [277, 404] on textarea "Ethnicity" at bounding box center [437, 399] width 352 height 13
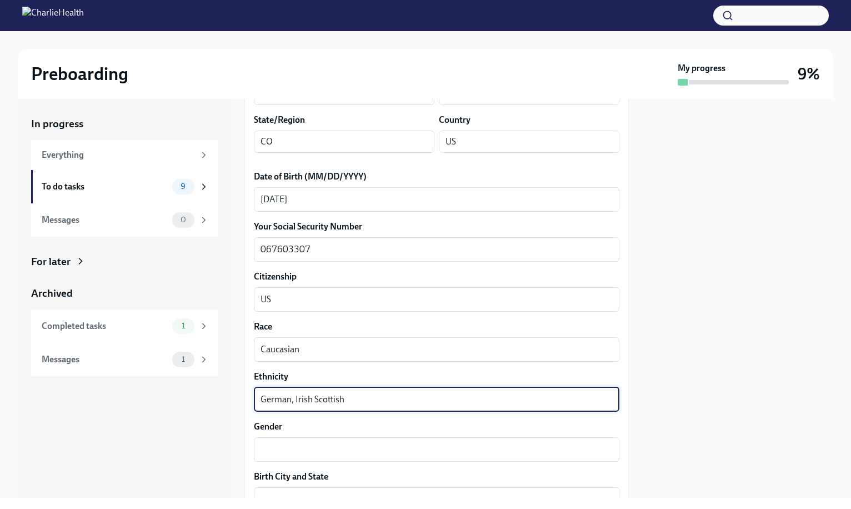
click at [312, 402] on textarea "German, Irish Scottish" at bounding box center [437, 399] width 352 height 13
click at [345, 401] on textarea "German, Irish, [DEMOGRAPHIC_DATA]" at bounding box center [437, 399] width 352 height 13
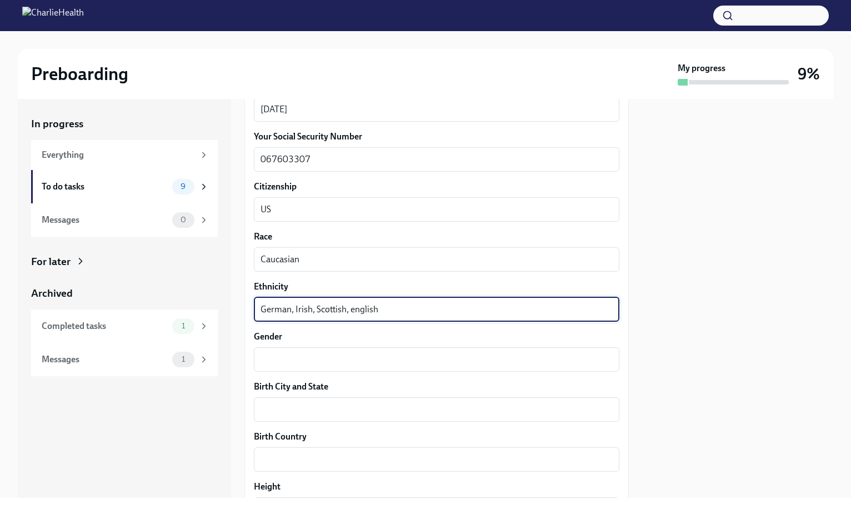
scroll to position [558, 0]
type textarea "German, Irish, Scottish, english"
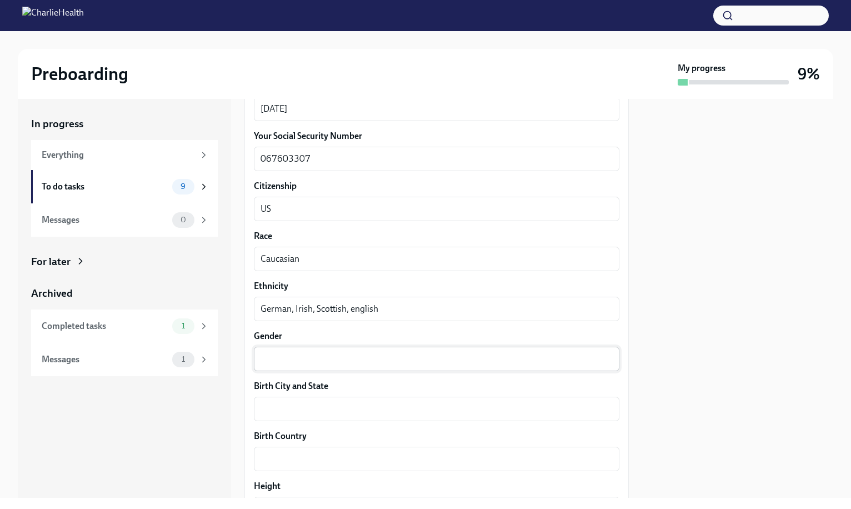
click at [274, 347] on div "x ​" at bounding box center [436, 359] width 365 height 24
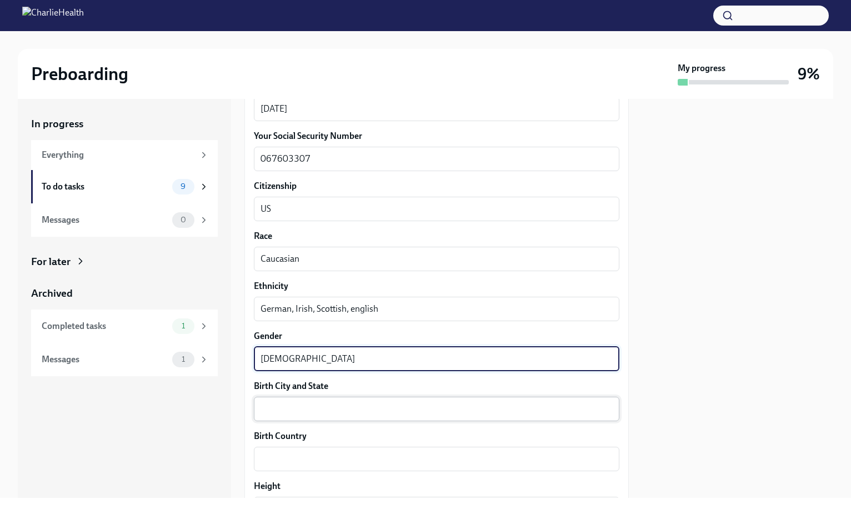
type textarea "[DEMOGRAPHIC_DATA]"
click at [271, 408] on textarea "Birth City and State" at bounding box center [437, 408] width 352 height 13
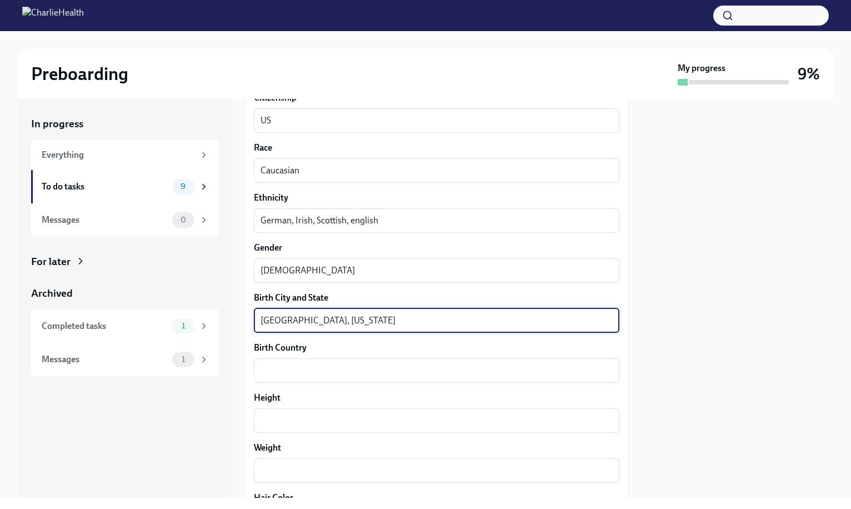
scroll to position [648, 0]
type textarea "[GEOGRAPHIC_DATA], [US_STATE]"
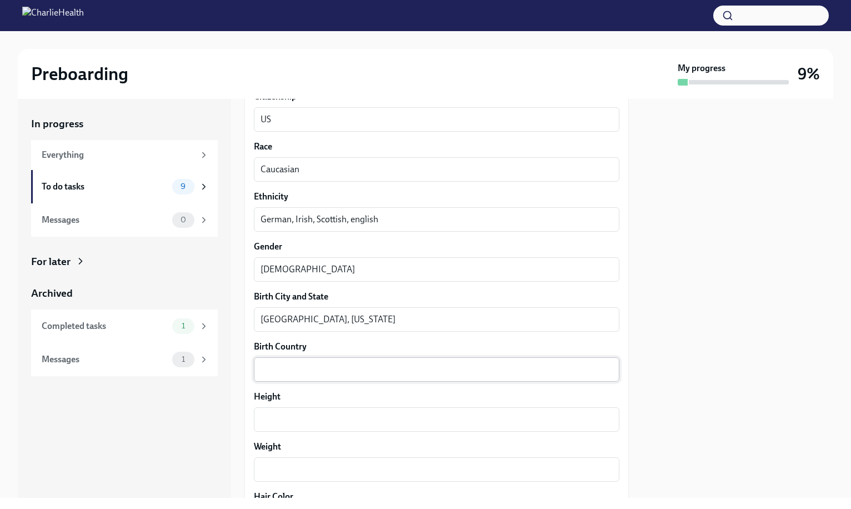
click at [273, 376] on div "x ​" at bounding box center [436, 369] width 365 height 24
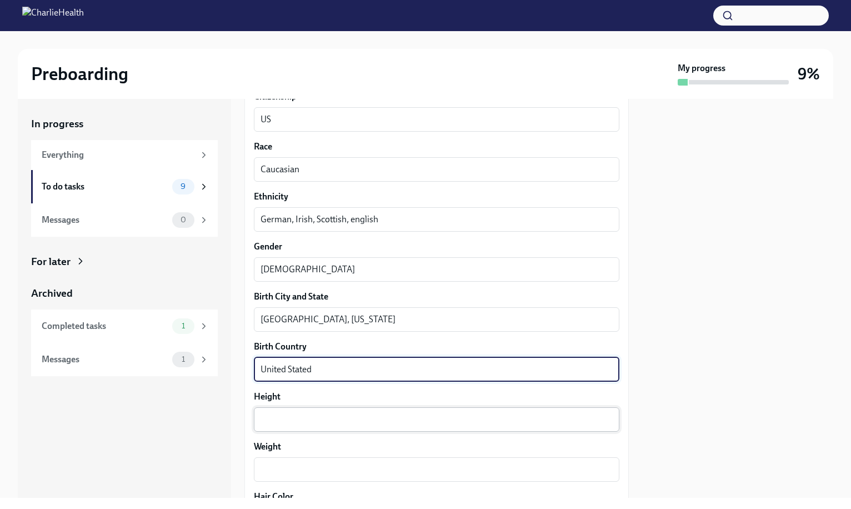
type textarea "United Stated"
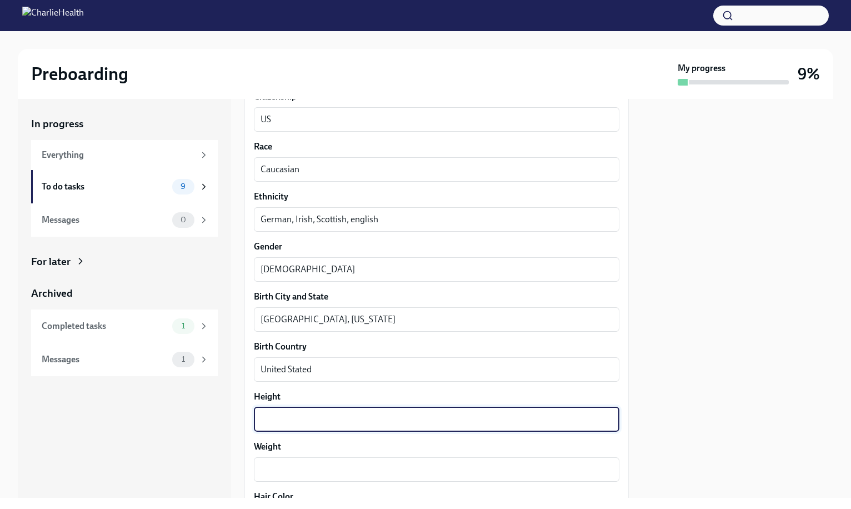
click at [273, 414] on textarea "Height" at bounding box center [437, 419] width 352 height 13
type textarea "5"
click at [273, 470] on textarea "Weight" at bounding box center [437, 469] width 352 height 13
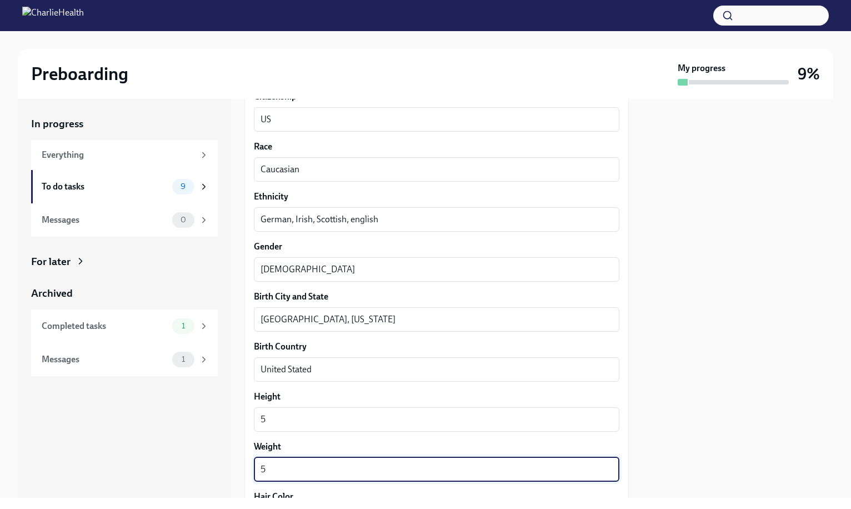
click at [273, 470] on textarea "5" at bounding box center [437, 469] width 352 height 13
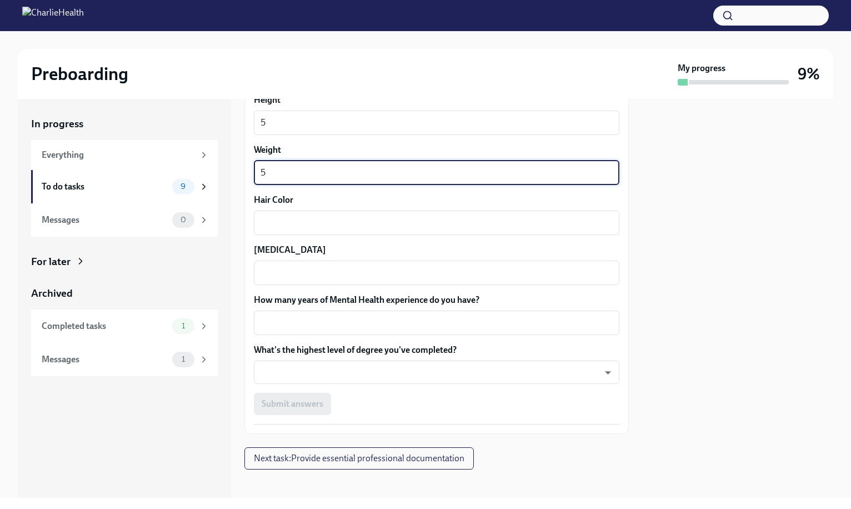
scroll to position [945, 0]
type textarea "5"
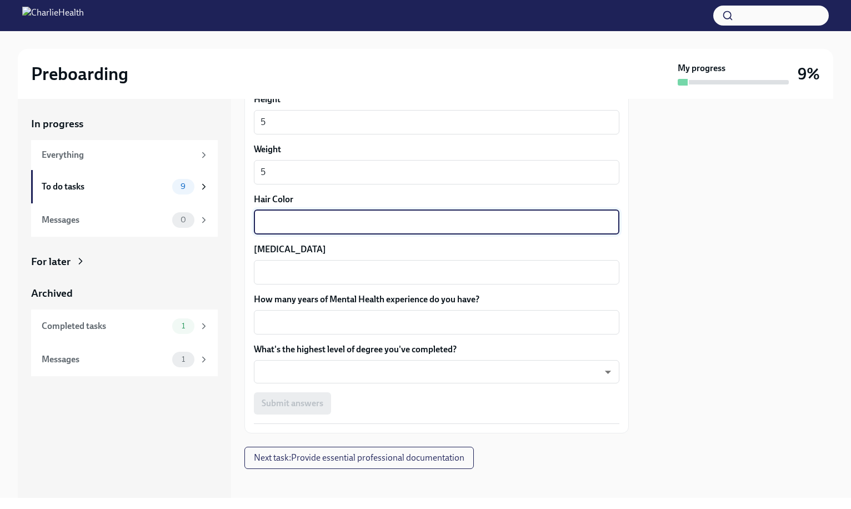
click at [269, 226] on textarea "Hair Color" at bounding box center [437, 222] width 352 height 13
type textarea "gray"
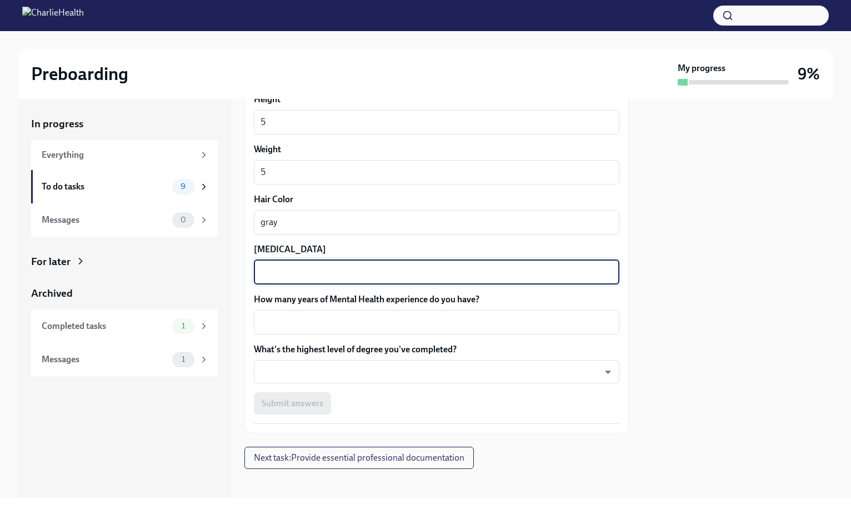
click at [273, 276] on textarea "[MEDICAL_DATA]" at bounding box center [437, 272] width 352 height 13
type textarea "blue"
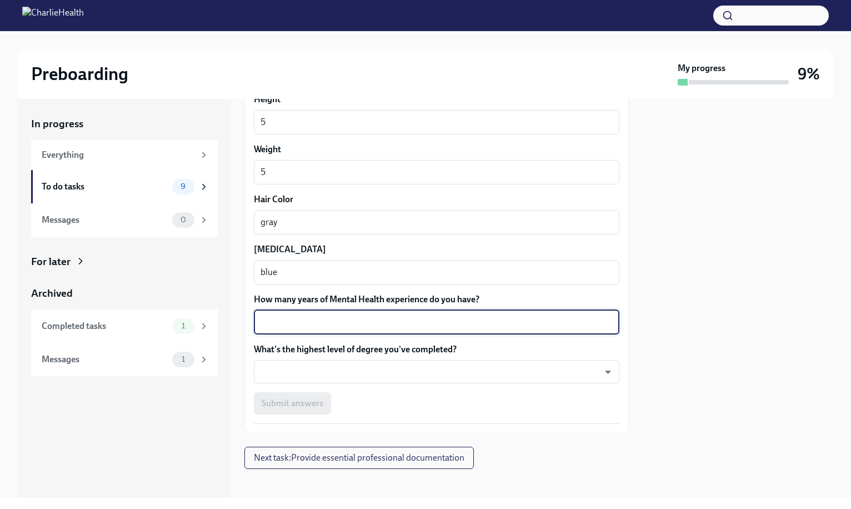
click at [279, 323] on textarea "How many years of Mental Health experience do you have?" at bounding box center [437, 321] width 352 height 13
type textarea "25"
click at [274, 370] on body "Preboarding My progress 9% In progress Everything To do tasks 9 Messages 0 For …" at bounding box center [425, 254] width 851 height 509
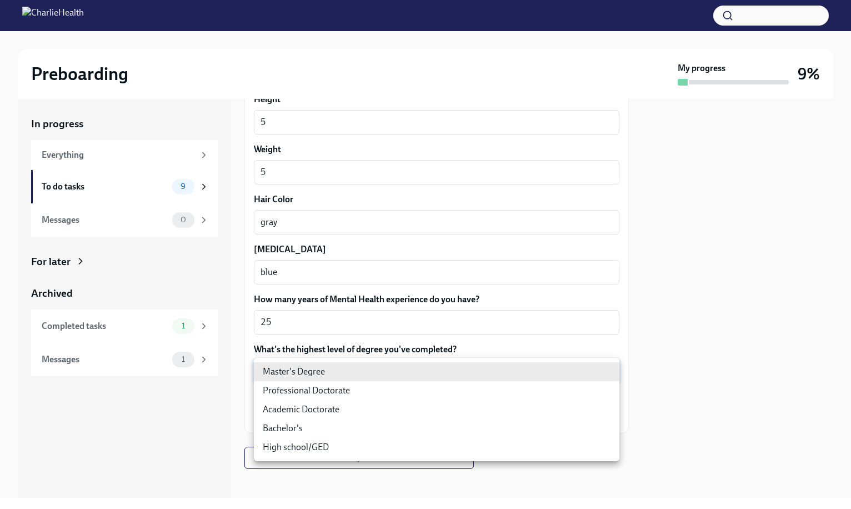
click at [274, 370] on li "Master's Degree" at bounding box center [436, 371] width 365 height 19
type input "2vBr-ghkD"
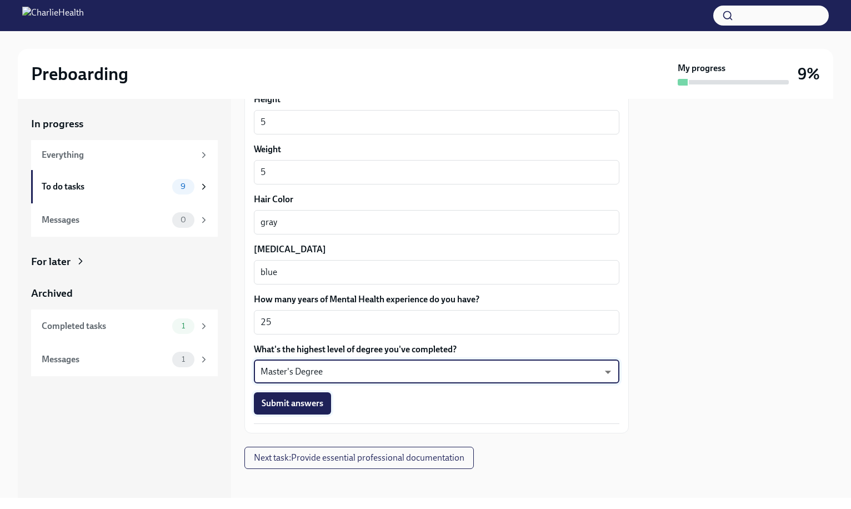
click at [284, 398] on span "Submit answers" at bounding box center [293, 403] width 62 height 11
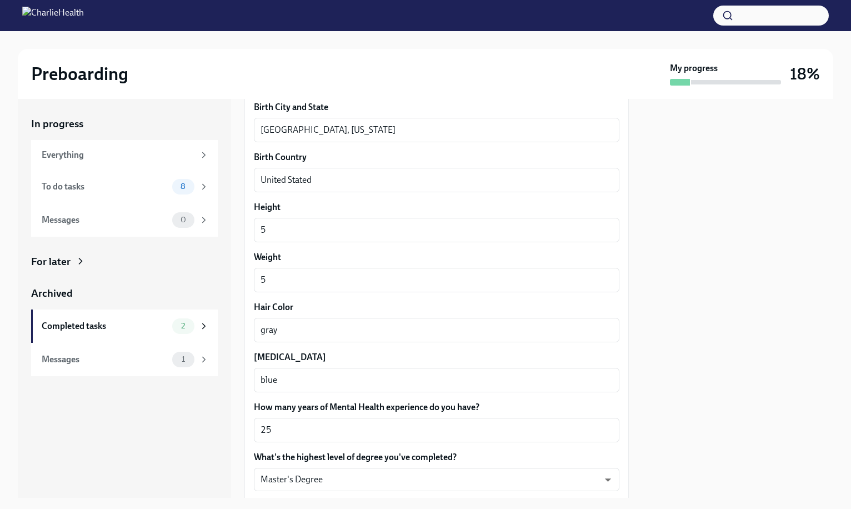
scroll to position [951, 0]
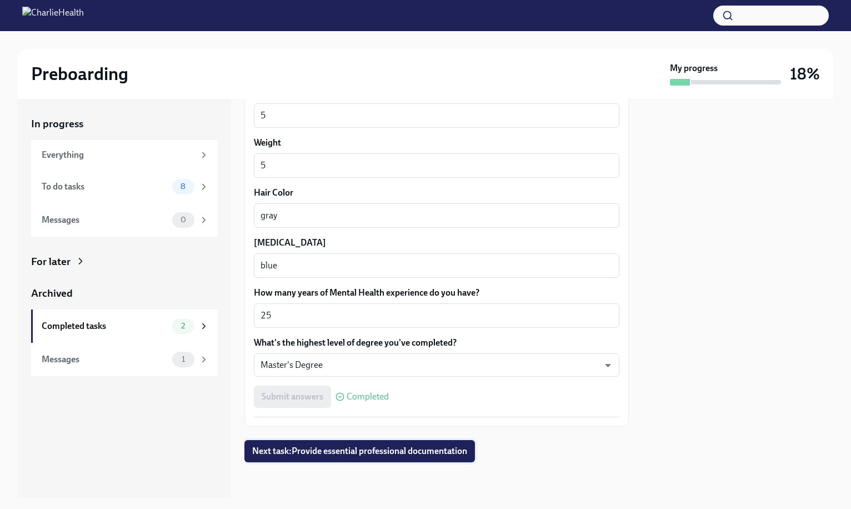
click at [362, 444] on button "Next task : Provide essential professional documentation" at bounding box center [359, 451] width 231 height 22
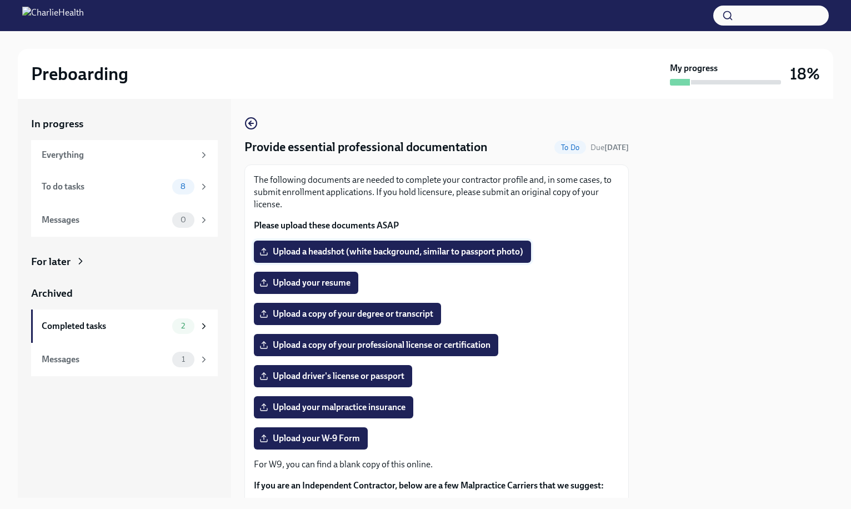
click at [328, 249] on span "Upload a headshot (white background, similar to passport photo)" at bounding box center [393, 251] width 262 height 11
click at [0, 0] on input "Upload a headshot (white background, similar to passport photo)" at bounding box center [0, 0] width 0 height 0
click at [323, 282] on span "Upload your resume" at bounding box center [306, 282] width 89 height 11
click at [0, 0] on input "Upload your resume" at bounding box center [0, 0] width 0 height 0
click at [313, 282] on span "Upload your resume" at bounding box center [306, 282] width 89 height 11
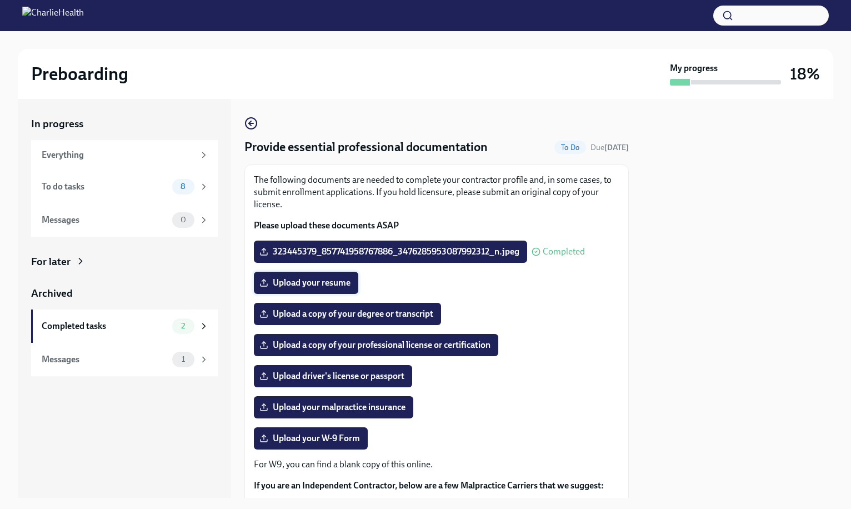
click at [0, 0] on input "Upload your resume" at bounding box center [0, 0] width 0 height 0
click at [339, 313] on span "Upload a copy of your degree or transcript" at bounding box center [348, 313] width 172 height 11
click at [0, 0] on input "Upload a copy of your degree or transcript" at bounding box center [0, 0] width 0 height 0
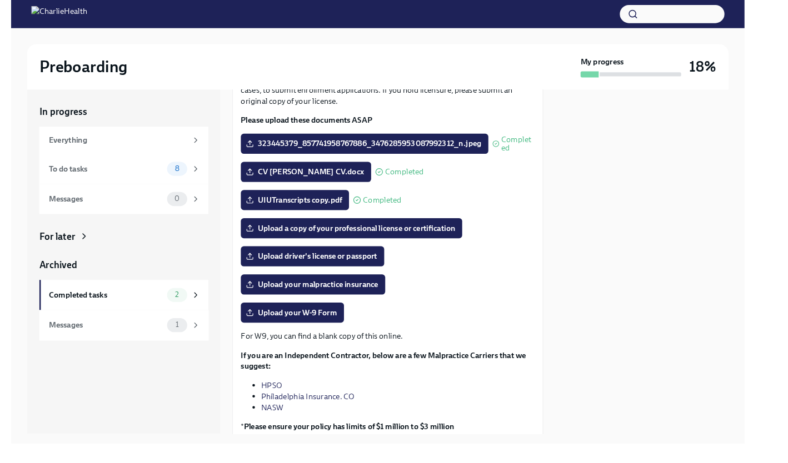
scroll to position [76, 0]
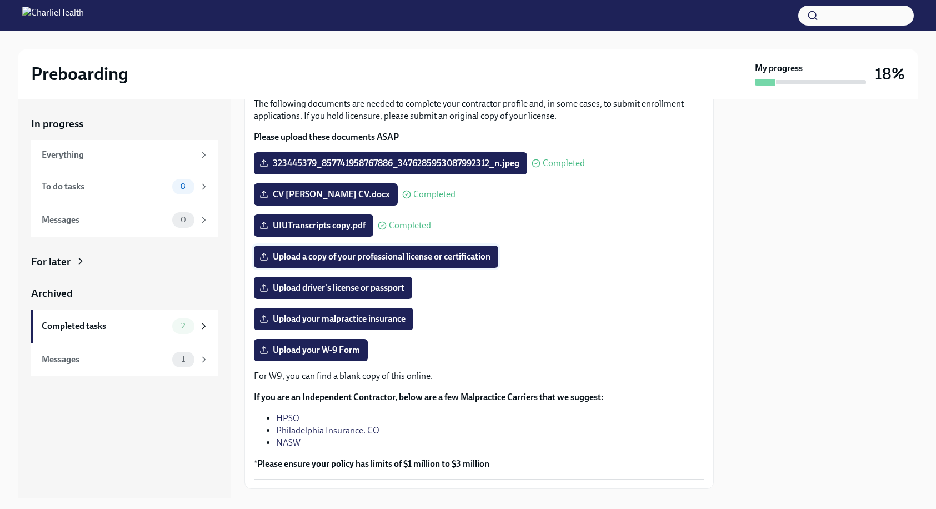
click at [359, 258] on span "Upload a copy of your professional license or certification" at bounding box center [376, 256] width 229 height 11
click at [0, 0] on input "Upload a copy of your professional license or certification" at bounding box center [0, 0] width 0 height 0
click at [359, 287] on span "Upload driver's license or passport" at bounding box center [333, 287] width 143 height 11
click at [0, 0] on input "Upload driver's license or passport" at bounding box center [0, 0] width 0 height 0
click at [320, 353] on span "Upload your W-9 Form" at bounding box center [311, 349] width 98 height 11
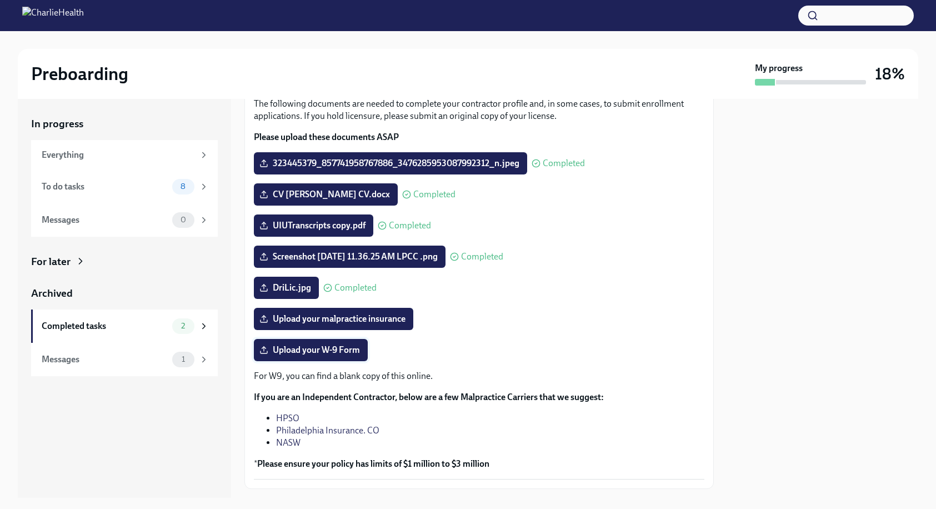
click at [0, 0] on input "Upload your W-9 Form" at bounding box center [0, 0] width 0 height 0
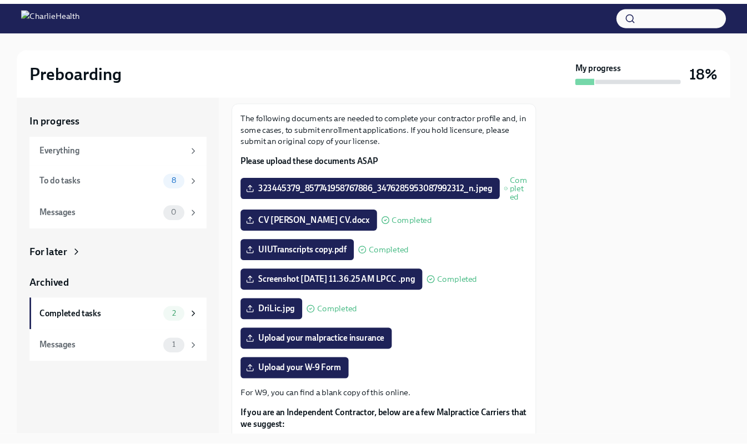
scroll to position [0, 0]
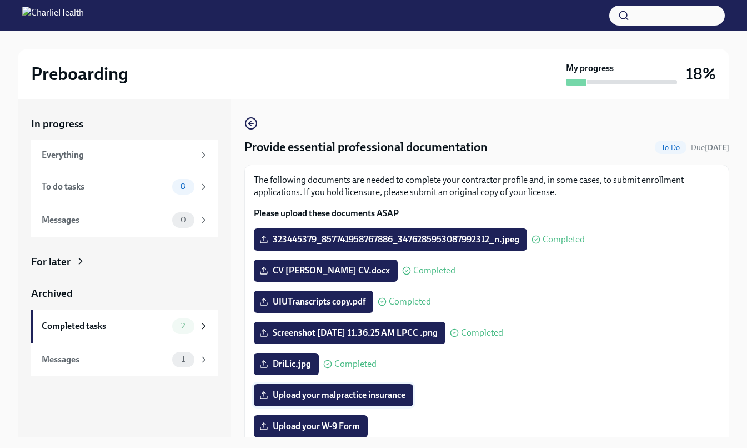
click at [363, 396] on span "Upload your malpractice insurance" at bounding box center [334, 394] width 144 height 11
click at [0, 0] on input "Upload your malpractice insurance" at bounding box center [0, 0] width 0 height 0
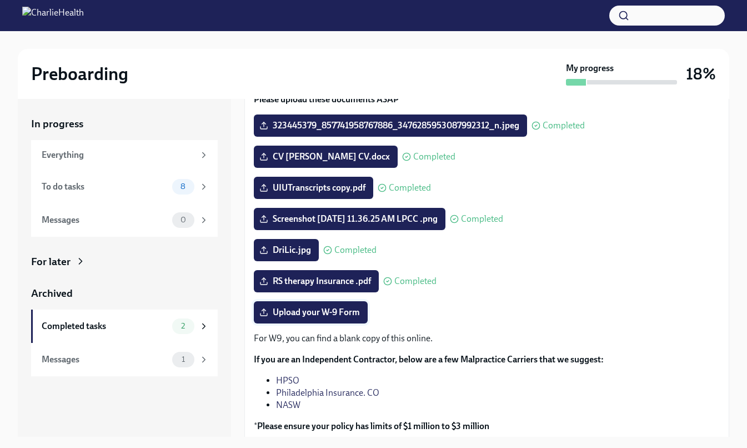
scroll to position [164, 0]
